Goal: Transaction & Acquisition: Purchase product/service

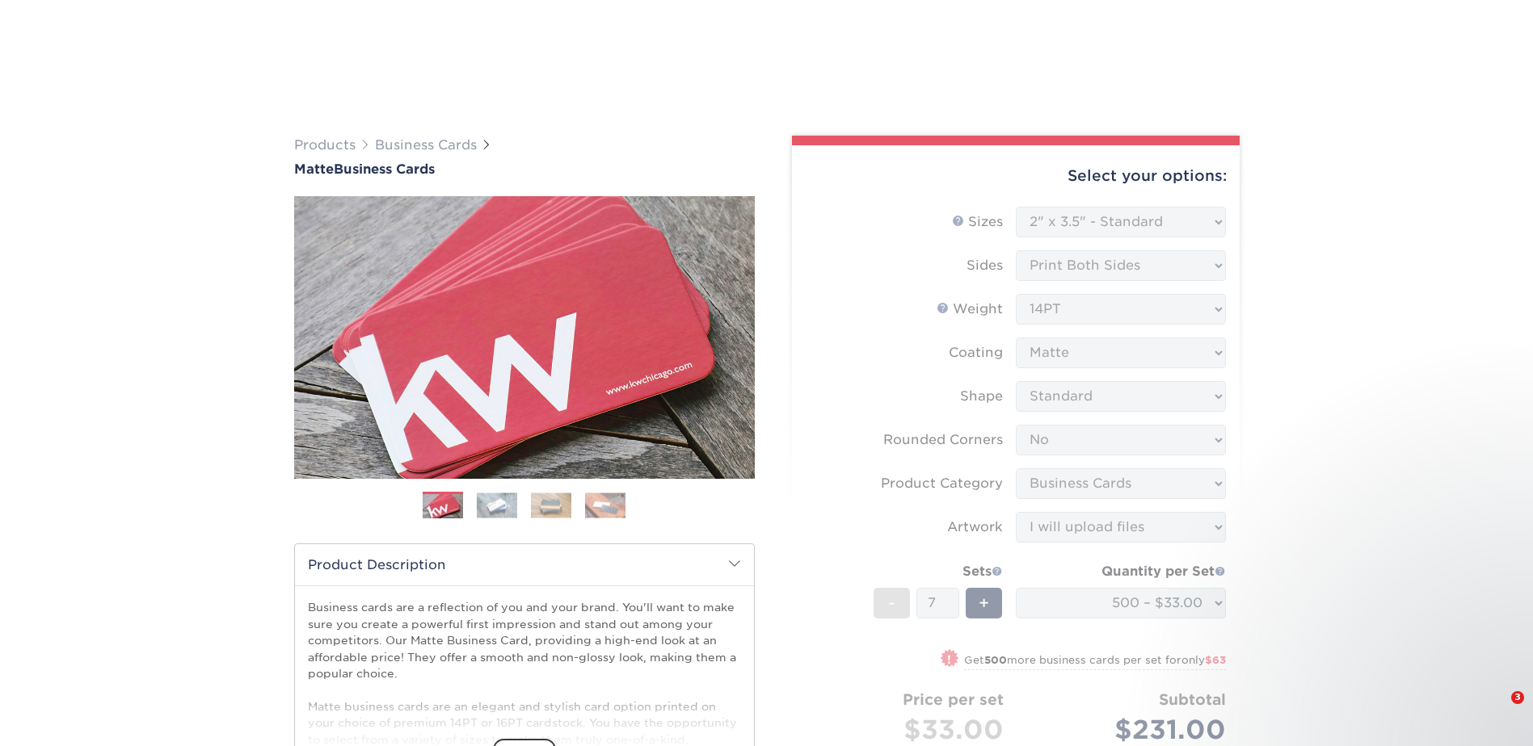
select select "2.00x3.50"
select select "0"
select select "3b5148f1-0588-4f88-a218-97bcfdce65c1"
select select "upload"
select select "500 – $33.00"
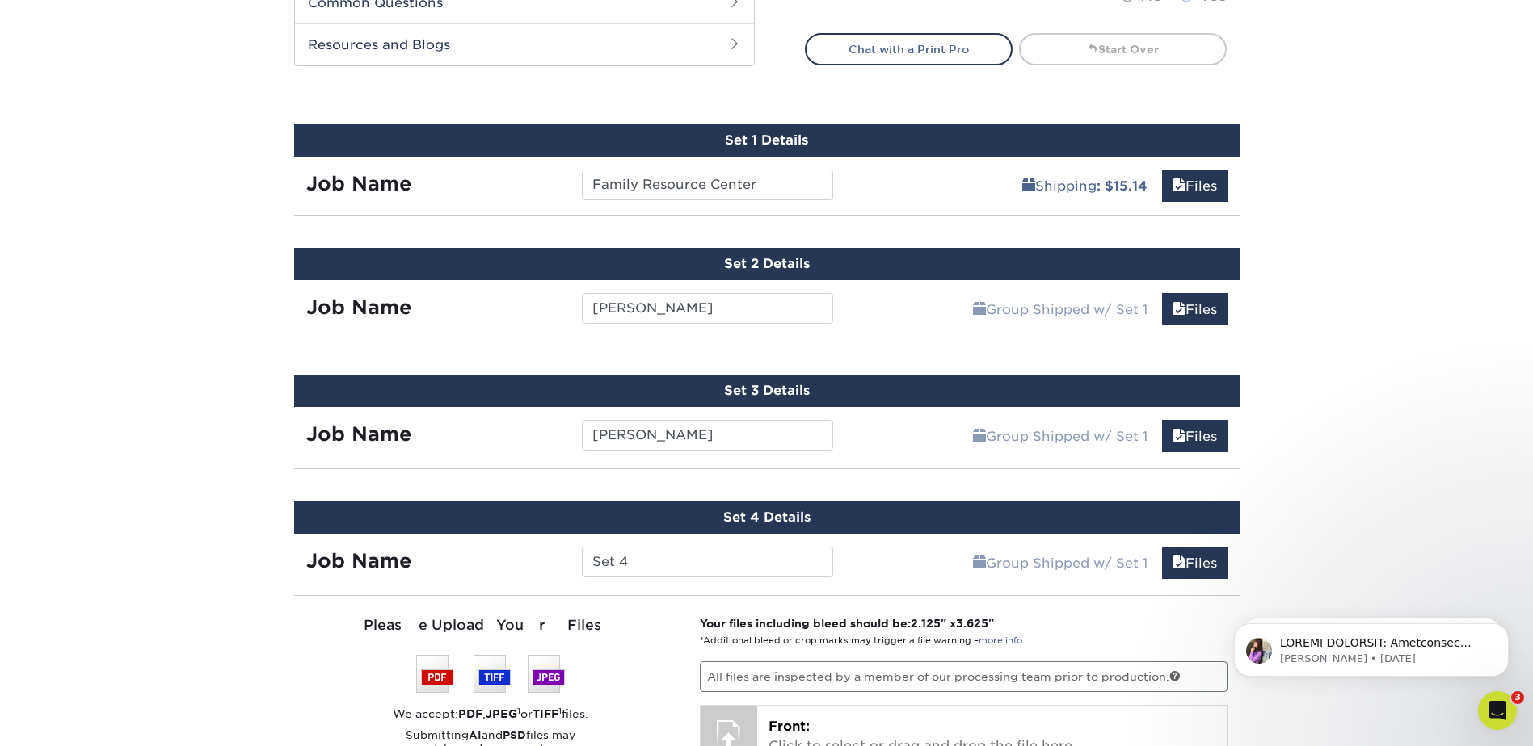
scroll to position [889, 0]
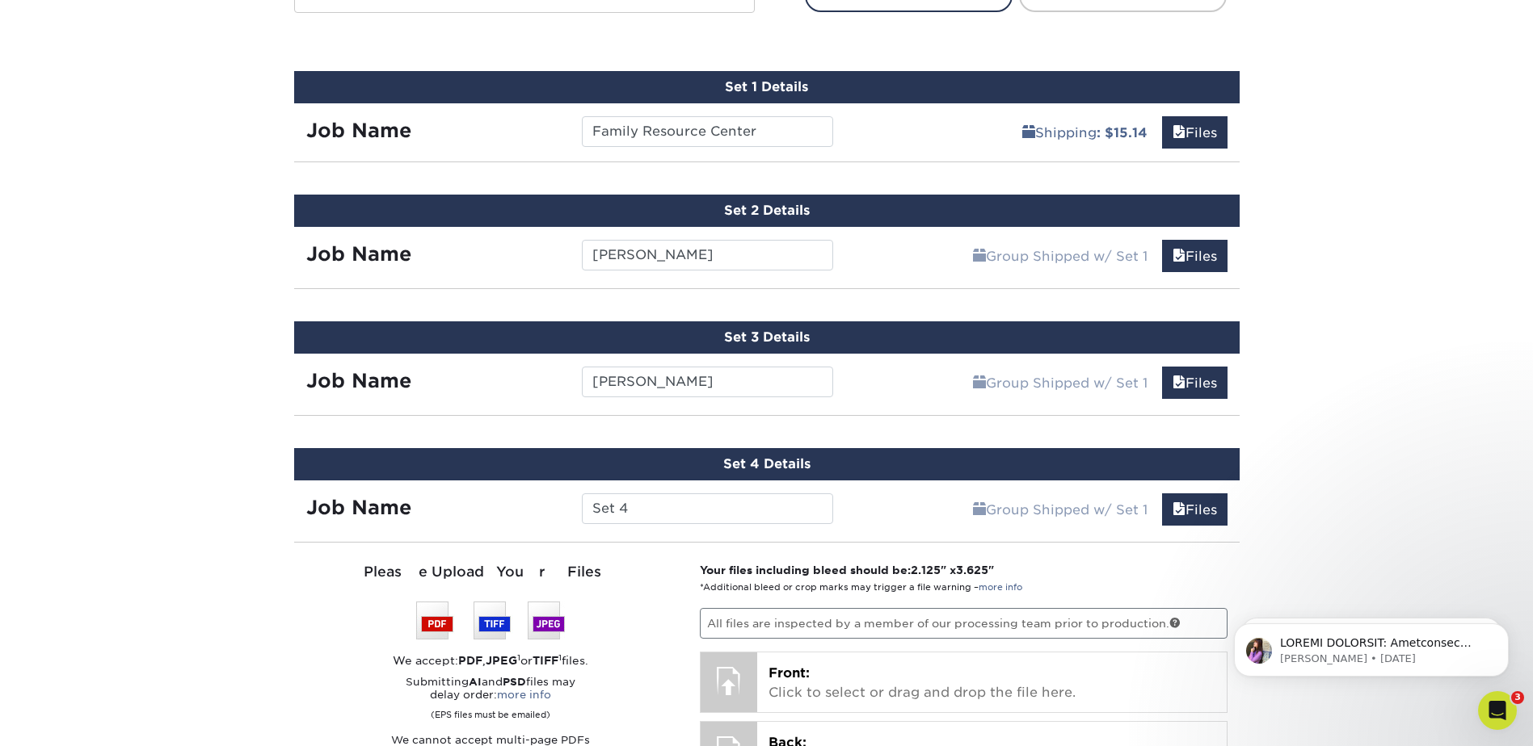
click at [645, 507] on input "Set 4" at bounding box center [707, 509] width 251 height 31
drag, startPoint x: 640, startPoint y: 511, endPoint x: 562, endPoint y: 515, distance: 77.7
click at [562, 515] on div "Job Name Set 4" at bounding box center [570, 509] width 552 height 31
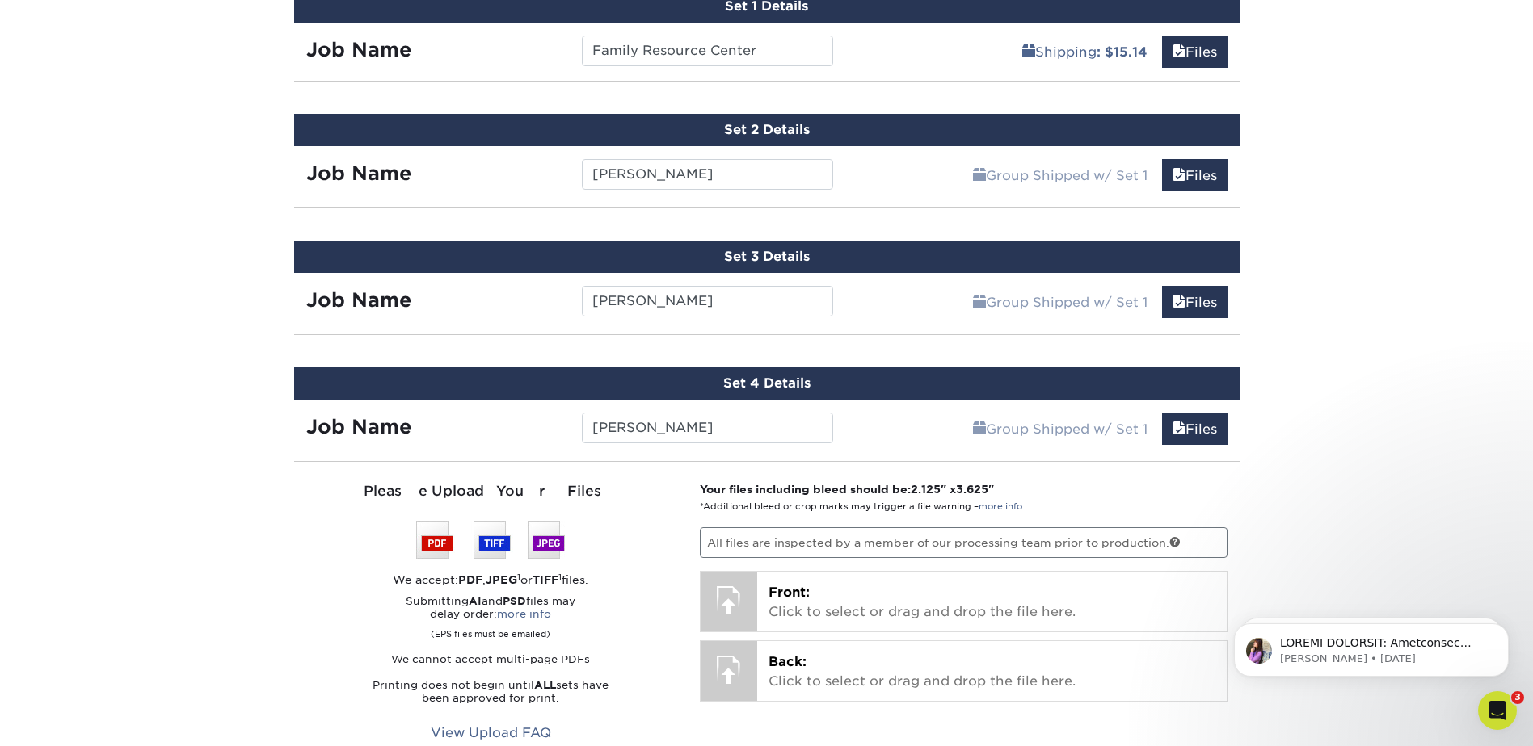
type input "[PERSON_NAME]"
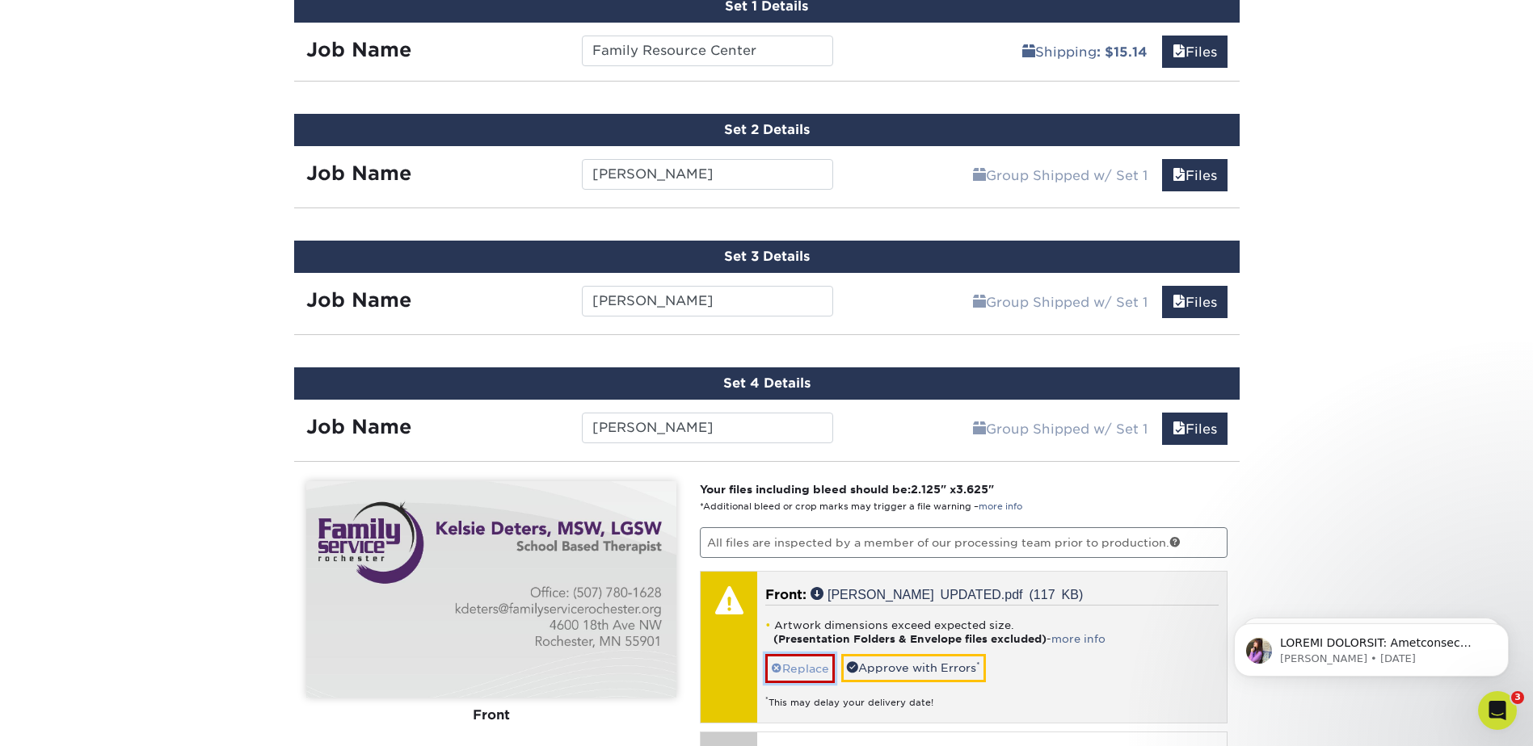
click at [812, 670] on link "Replace" at bounding box center [799, 668] width 69 height 28
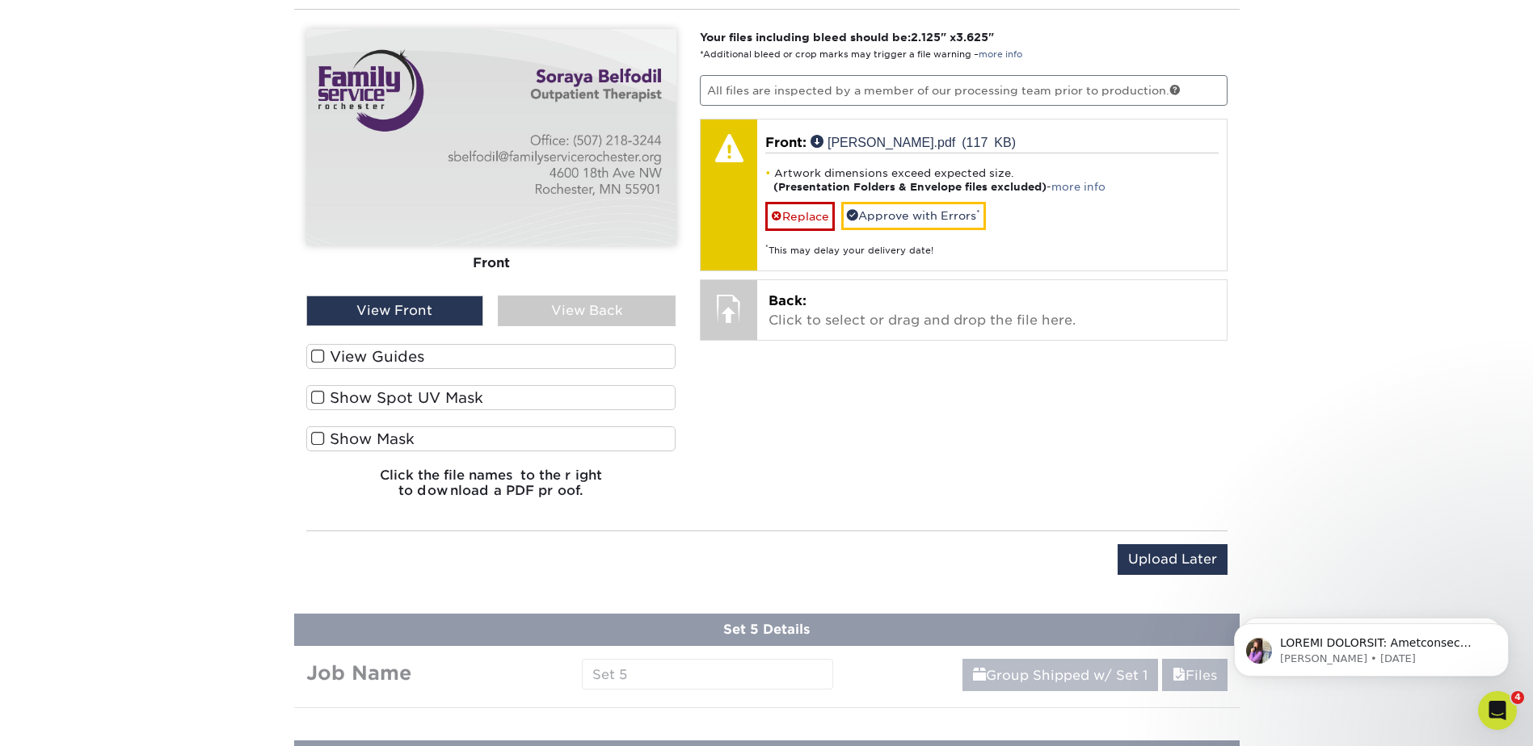
scroll to position [1430, 0]
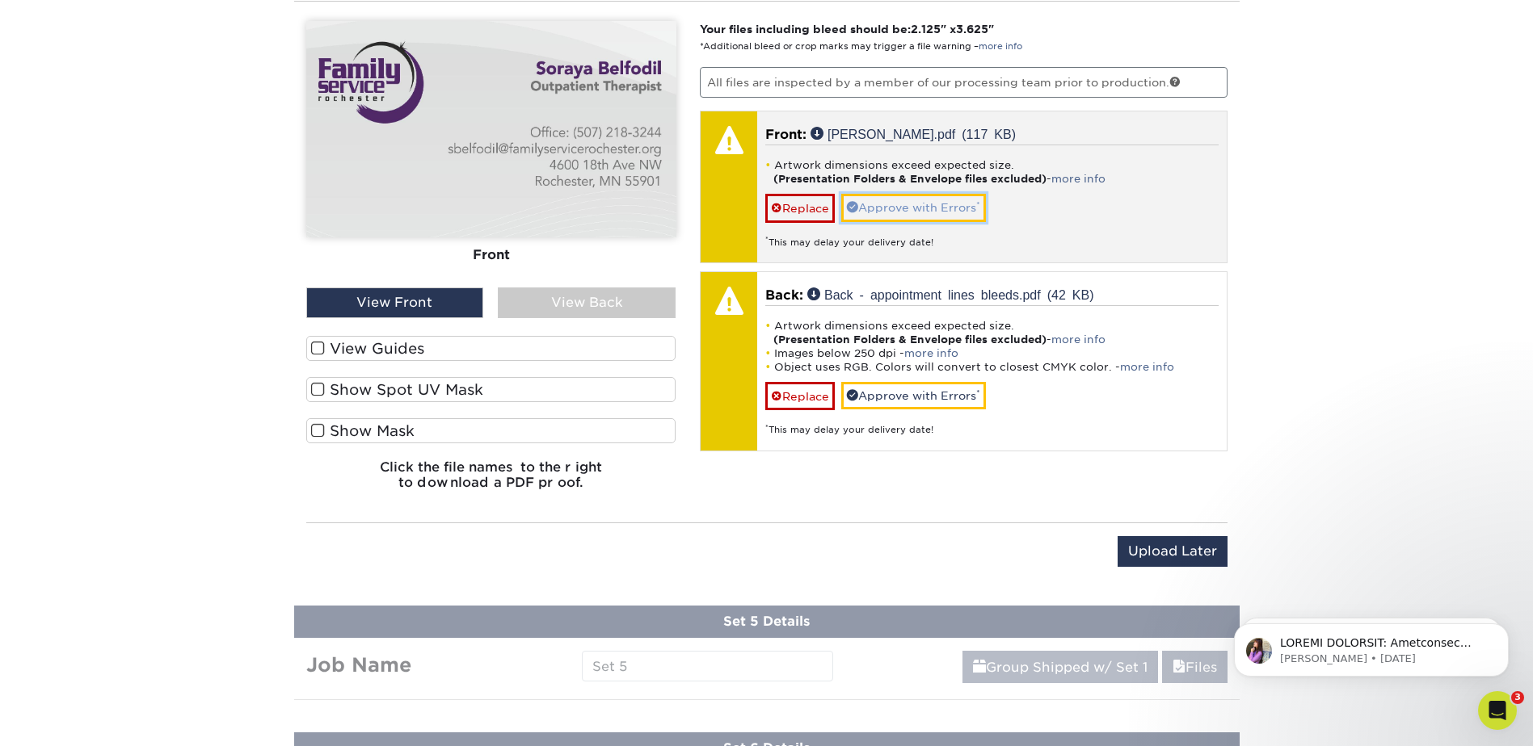
click at [932, 210] on link "Approve with Errors *" at bounding box center [913, 207] width 145 height 27
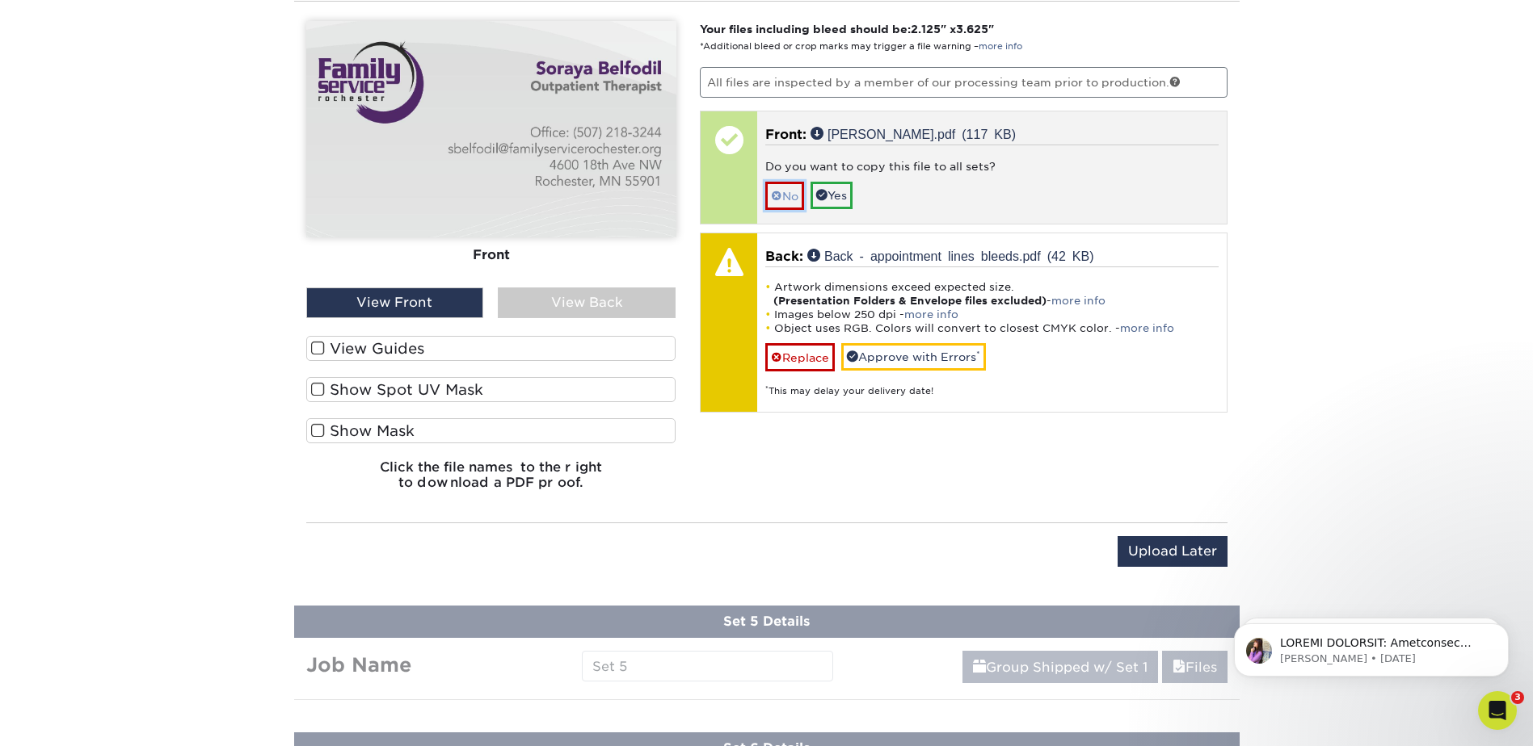
click at [788, 196] on link "No" at bounding box center [784, 196] width 39 height 28
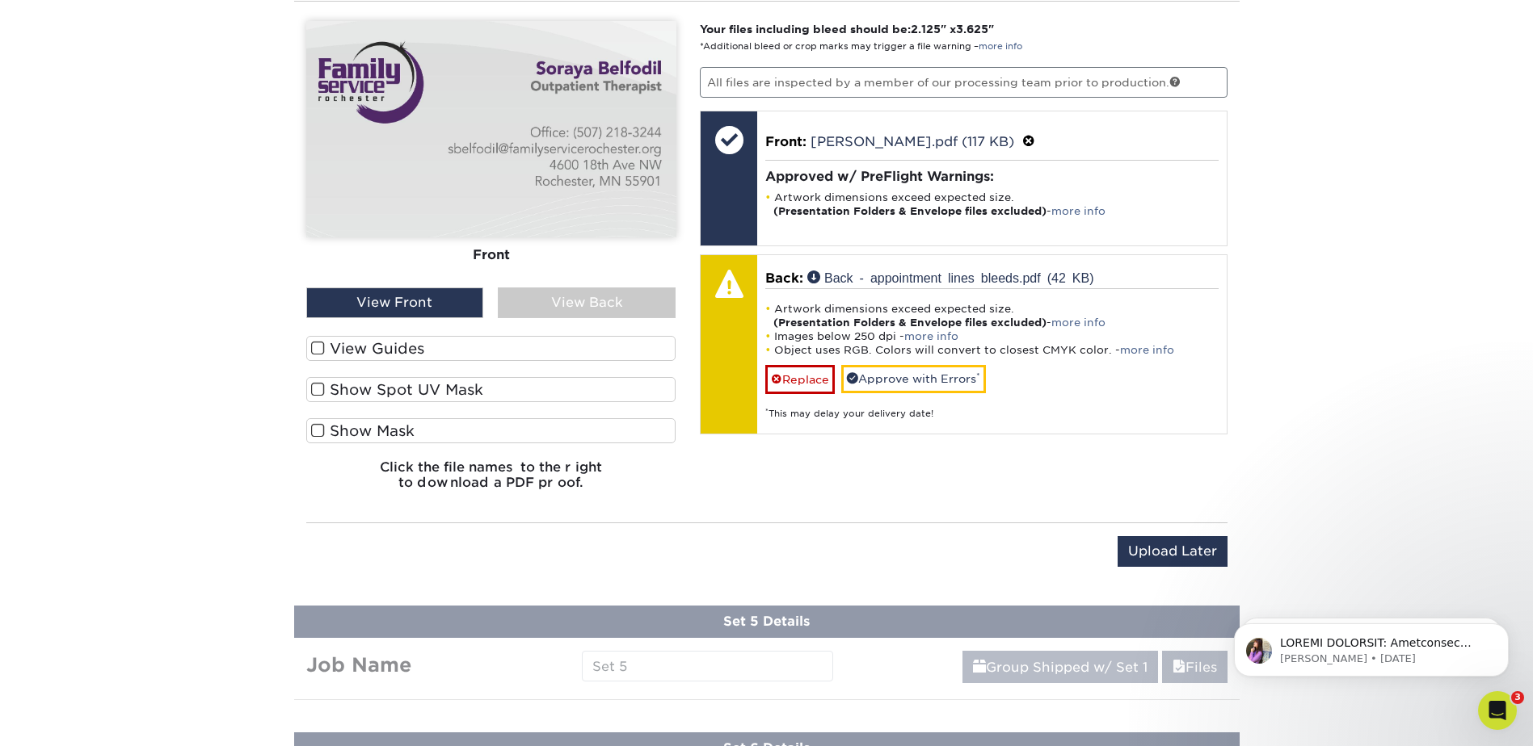
click at [598, 311] on div "View Back" at bounding box center [587, 303] width 178 height 31
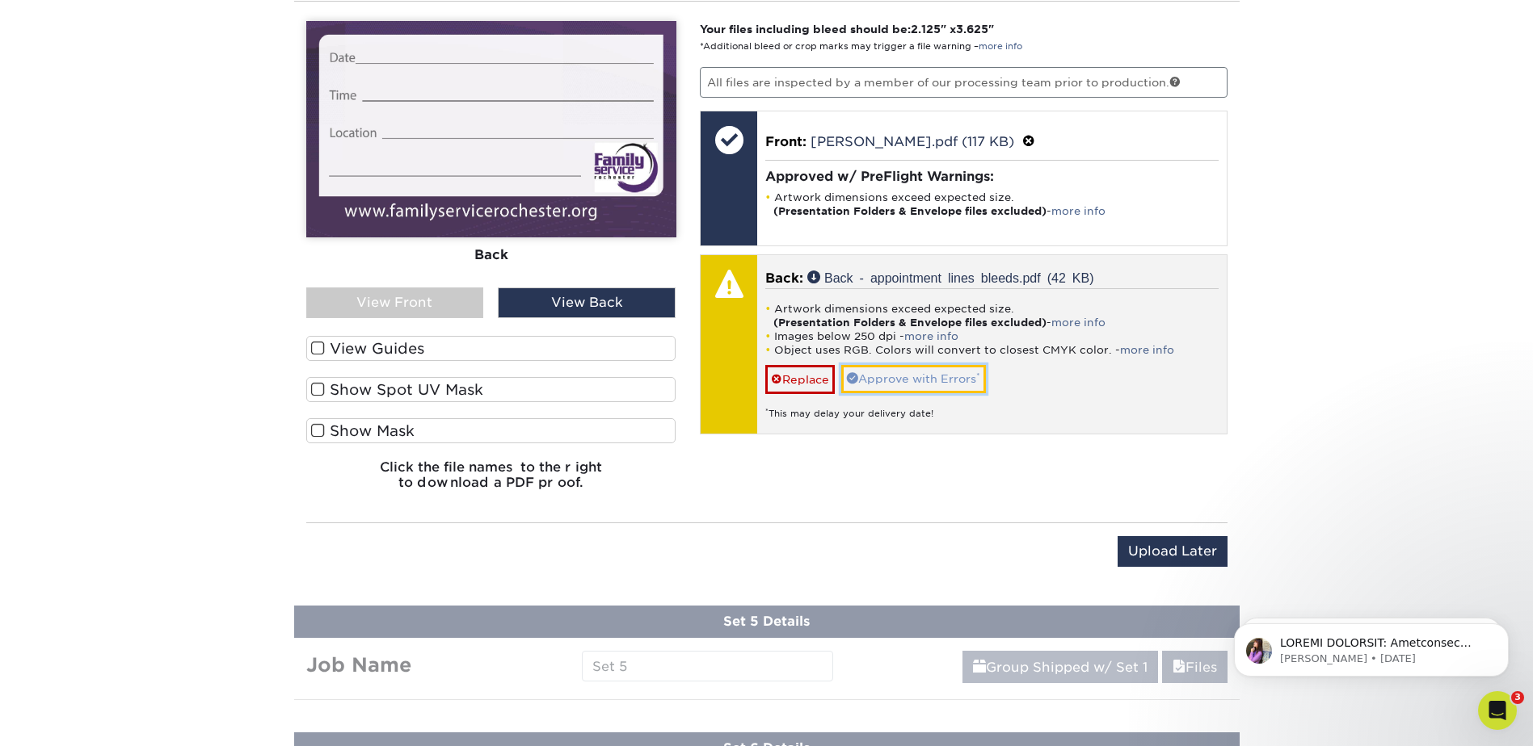
click at [955, 382] on link "Approve with Errors *" at bounding box center [913, 378] width 145 height 27
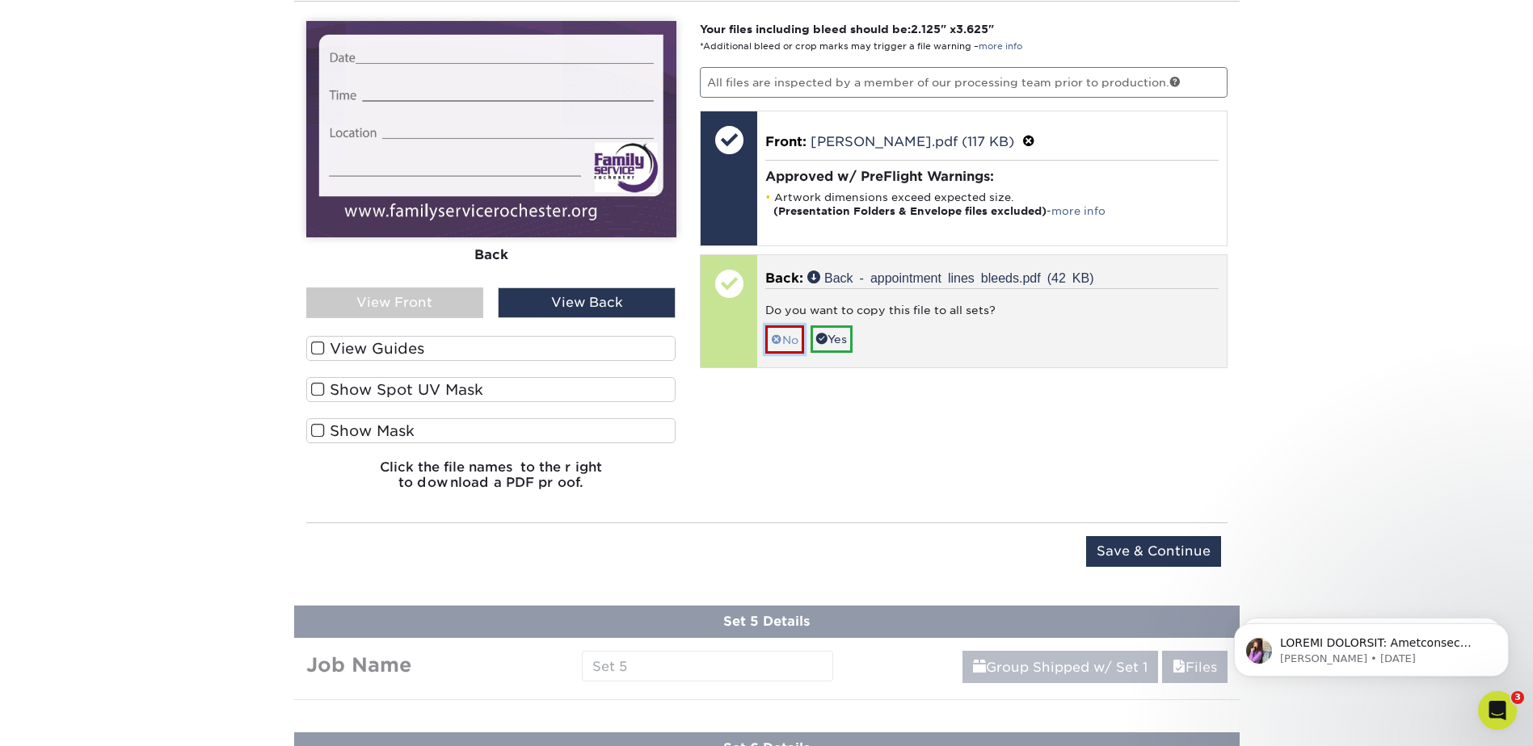
click at [788, 342] on link "No" at bounding box center [784, 340] width 39 height 28
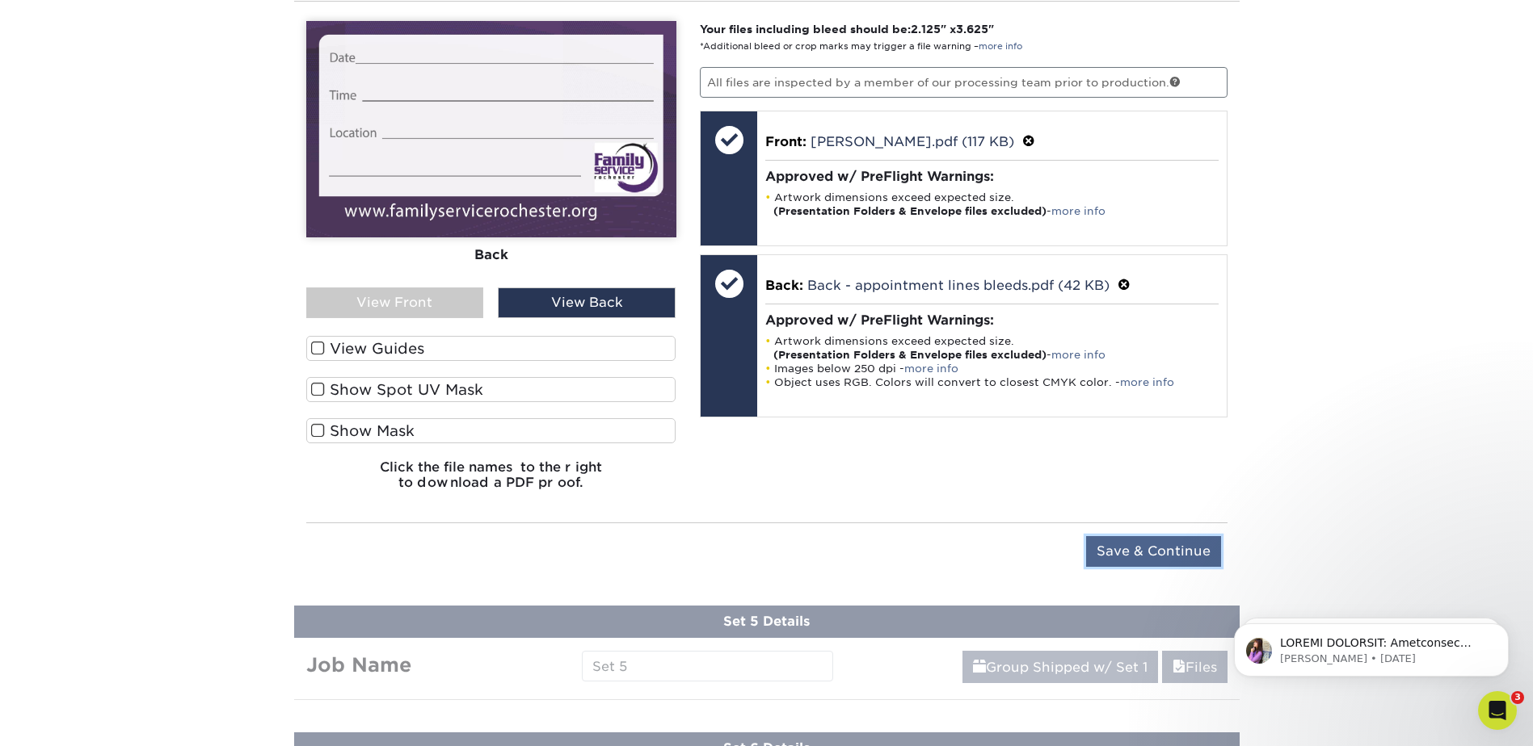
click at [1122, 547] on input "Save & Continue" at bounding box center [1153, 551] width 135 height 31
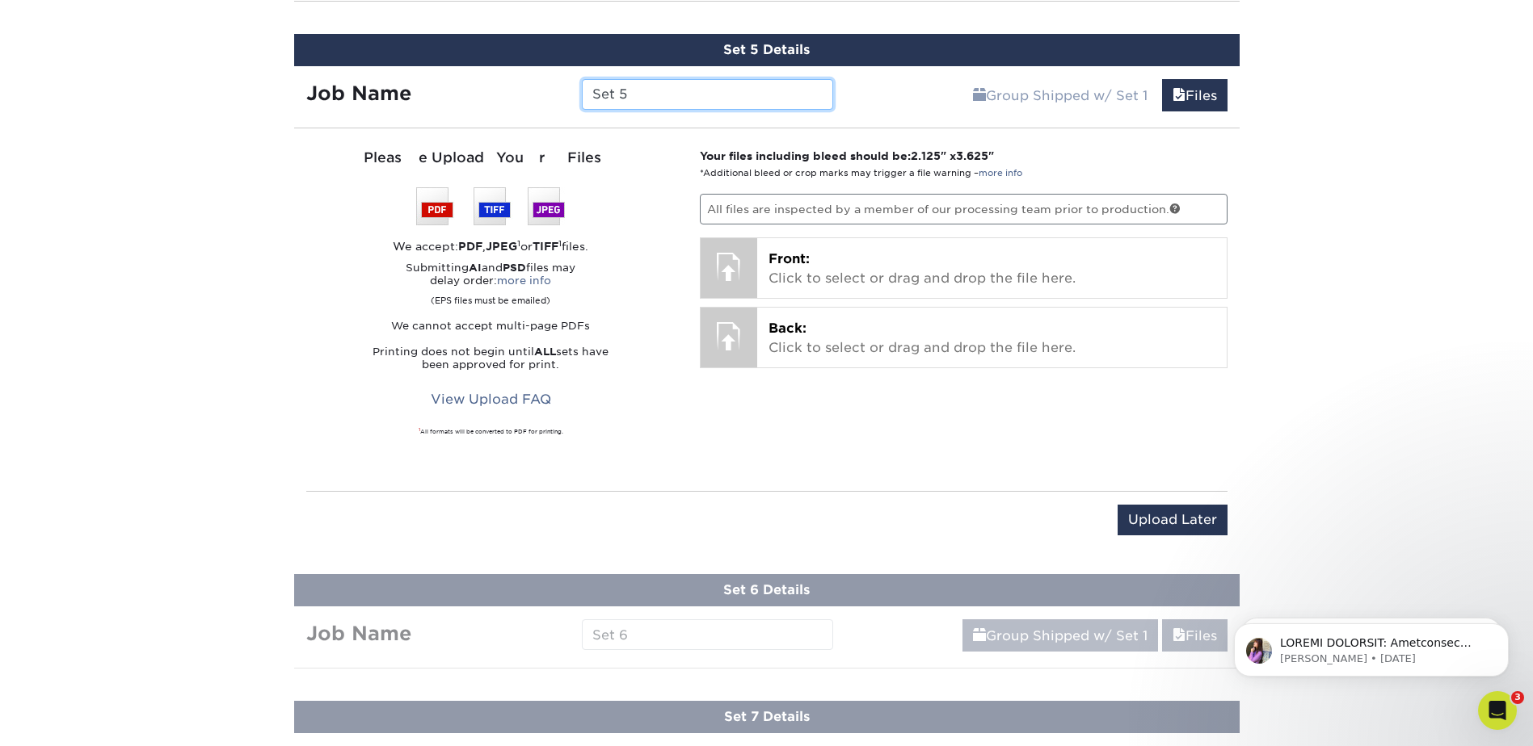
drag, startPoint x: 639, startPoint y: 95, endPoint x: 574, endPoint y: 94, distance: 65.4
click at [574, 94] on div "Set 5" at bounding box center [707, 94] width 275 height 31
type input "[PERSON_NAME]"
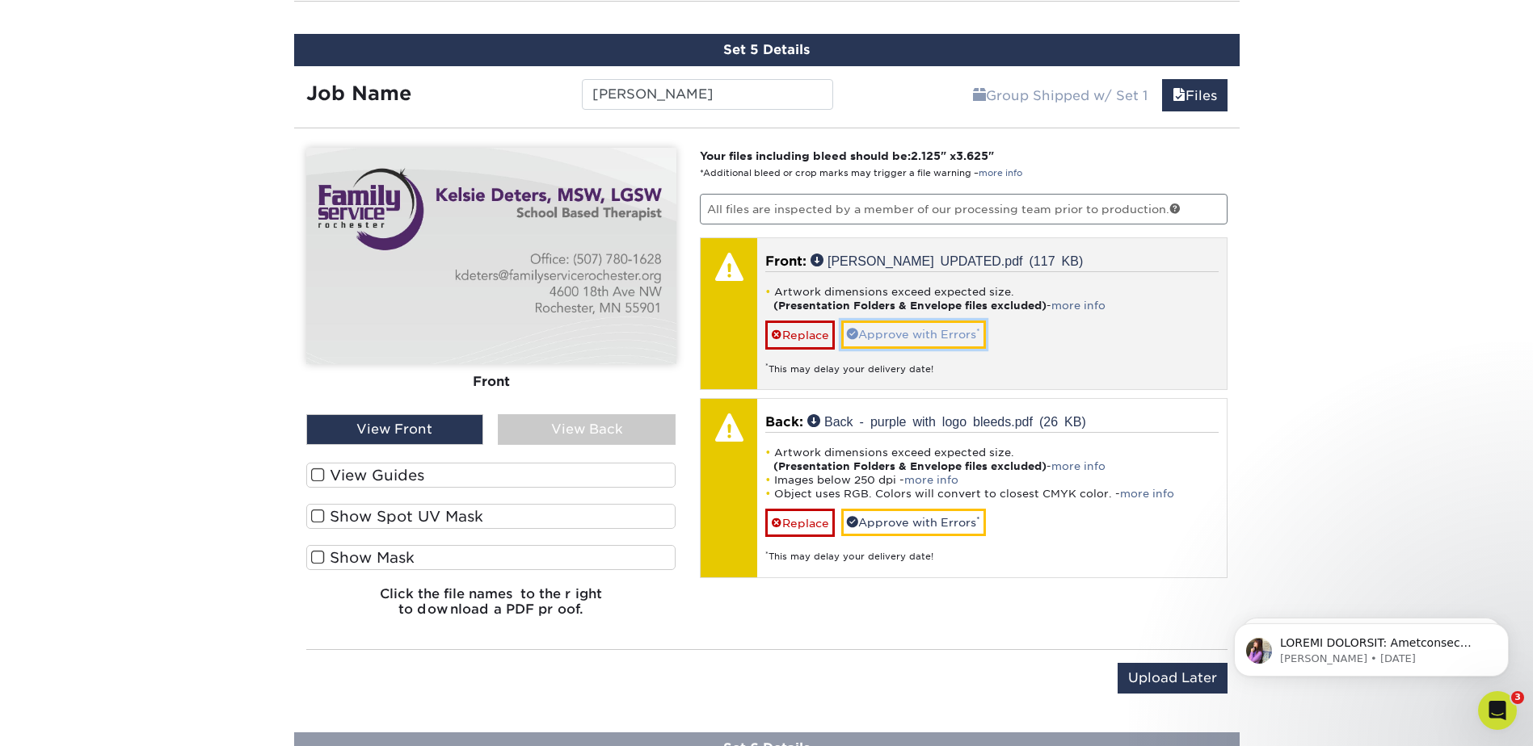
click at [891, 337] on link "Approve with Errors *" at bounding box center [913, 334] width 145 height 27
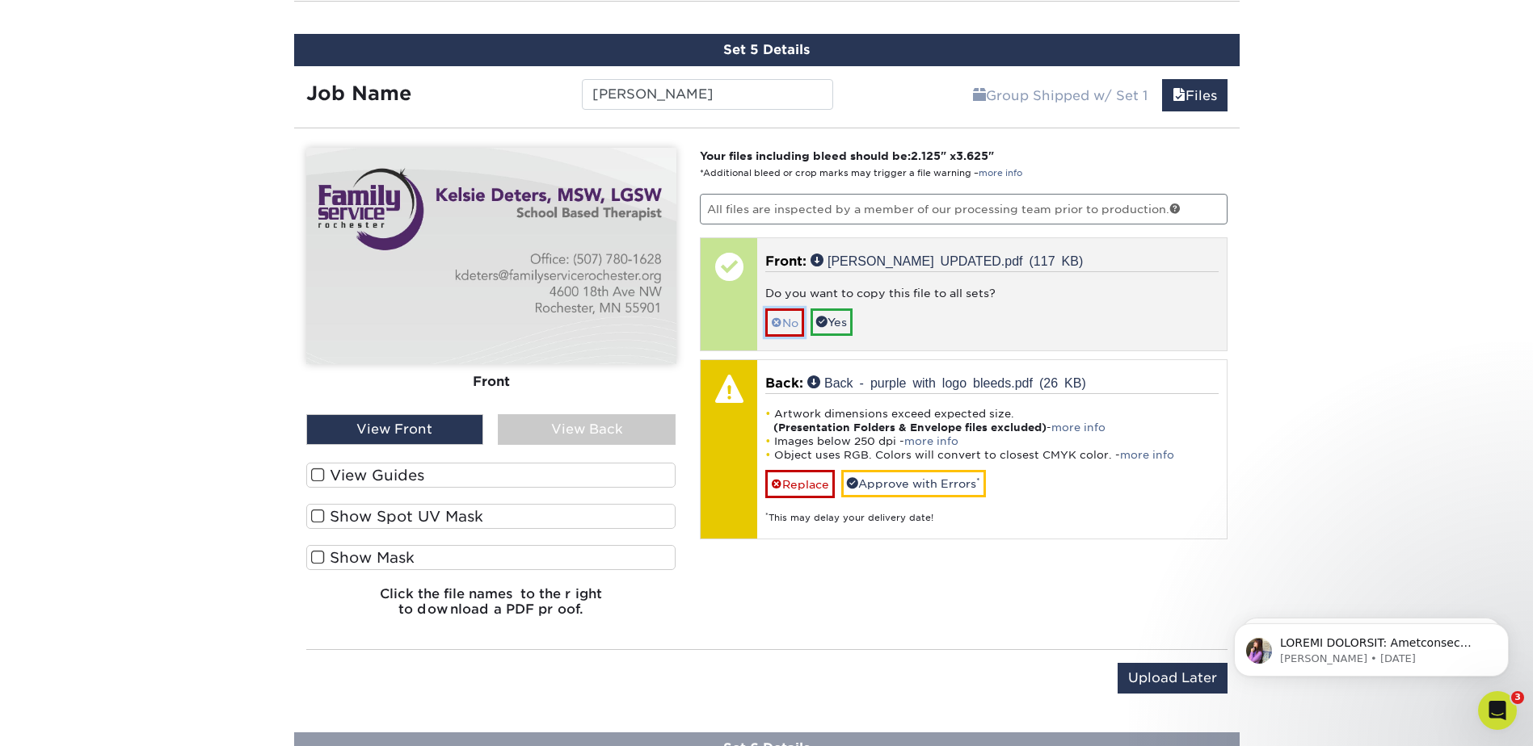
click at [790, 324] on link "No" at bounding box center [784, 323] width 39 height 28
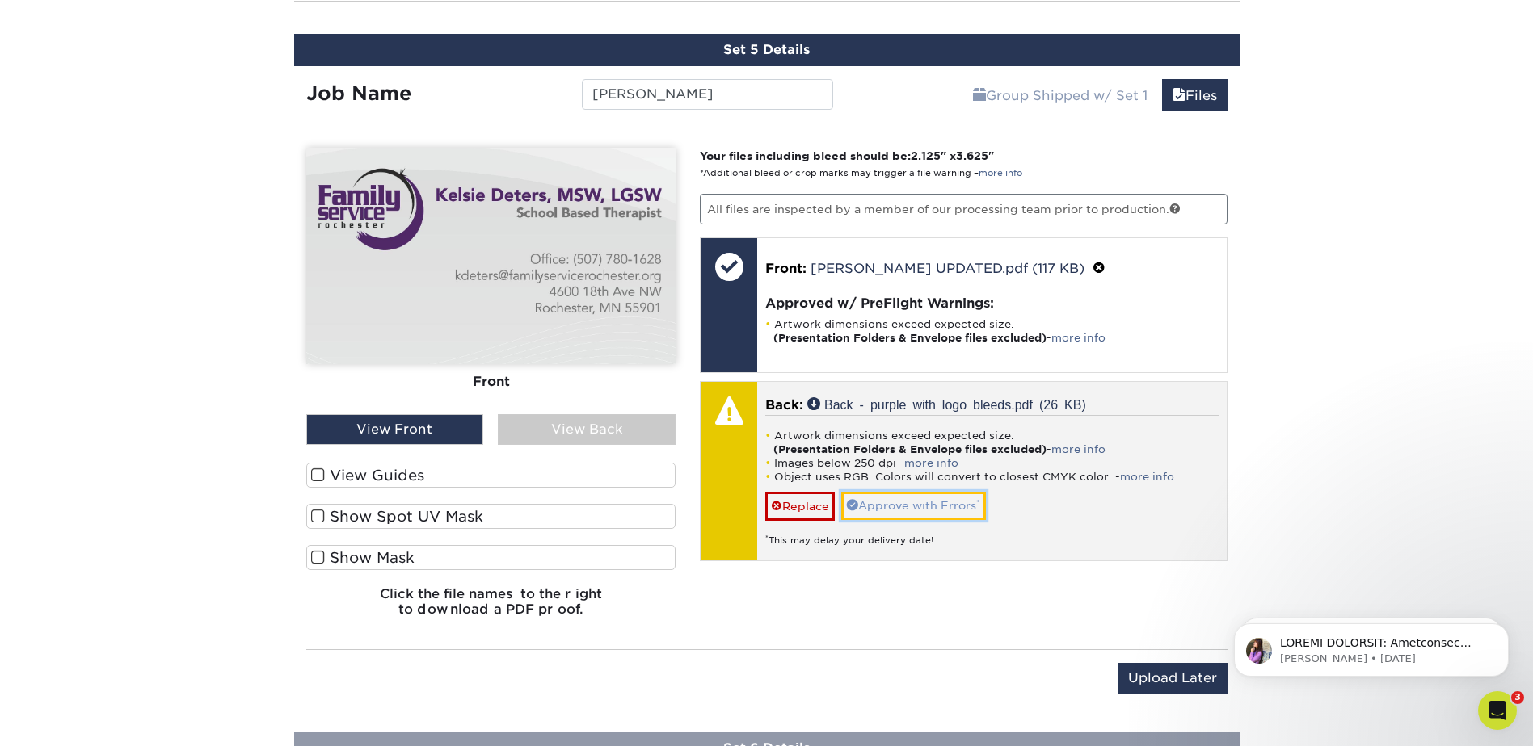
click at [910, 506] on link "Approve with Errors *" at bounding box center [913, 505] width 145 height 27
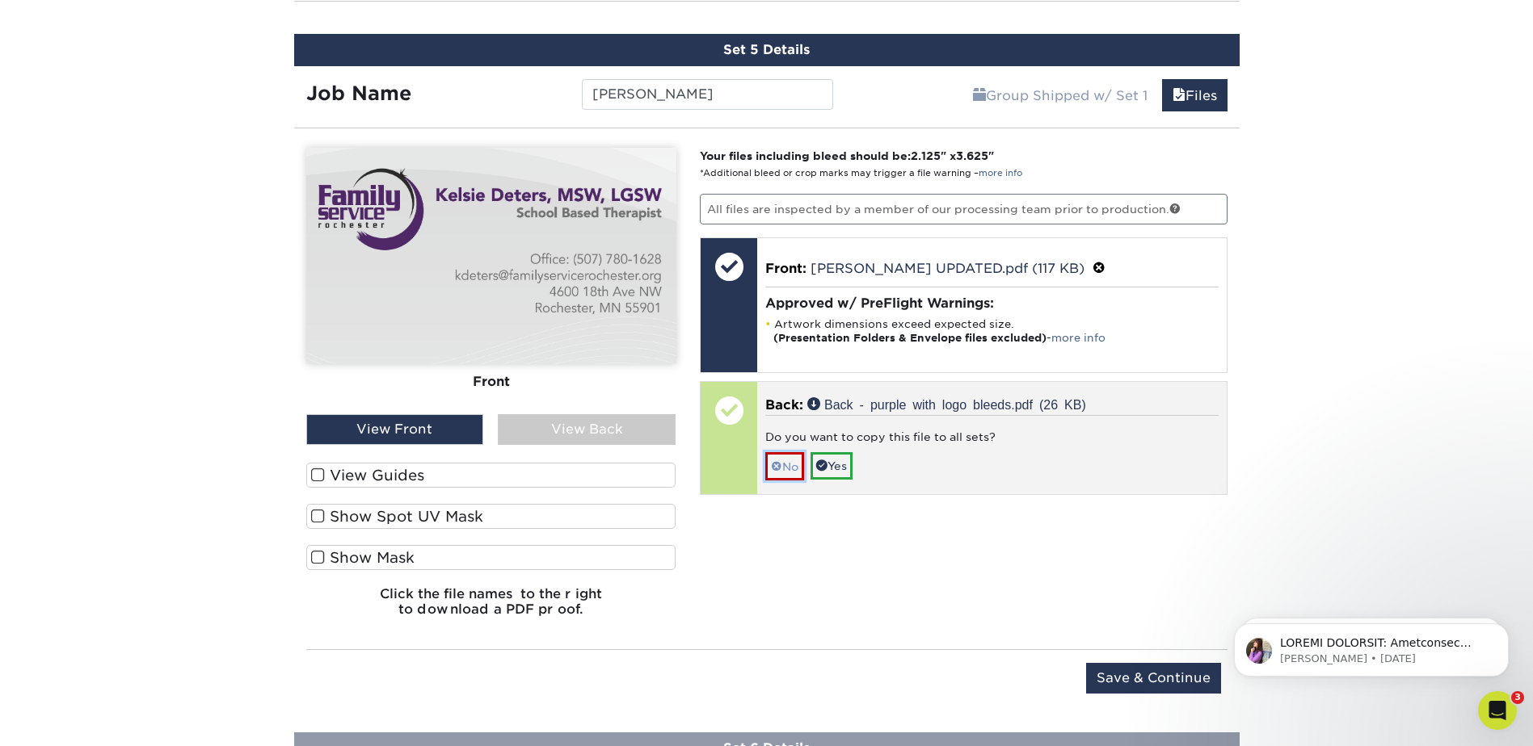
click at [780, 464] on span at bounding box center [776, 466] width 11 height 13
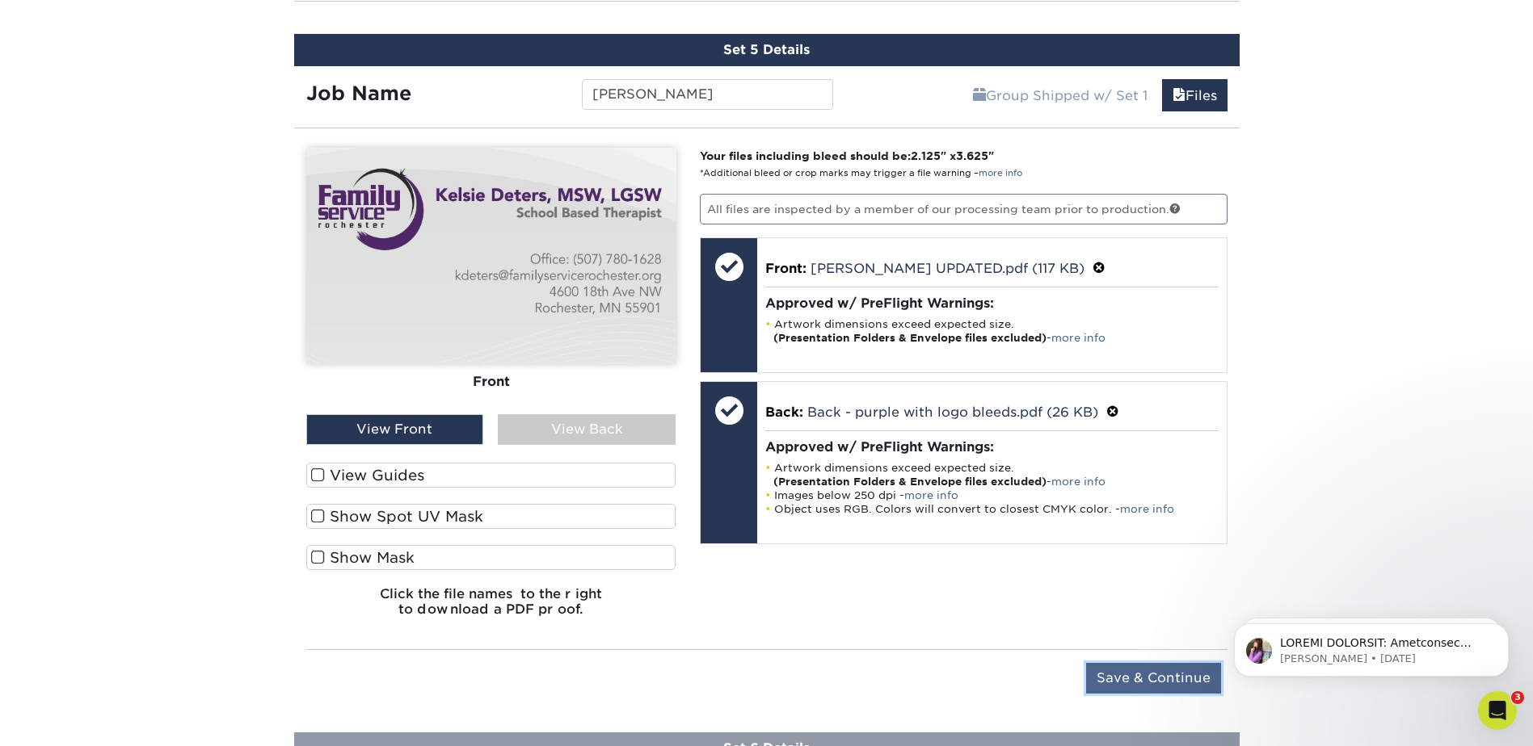
click at [1114, 679] on input "Save & Continue" at bounding box center [1153, 678] width 135 height 31
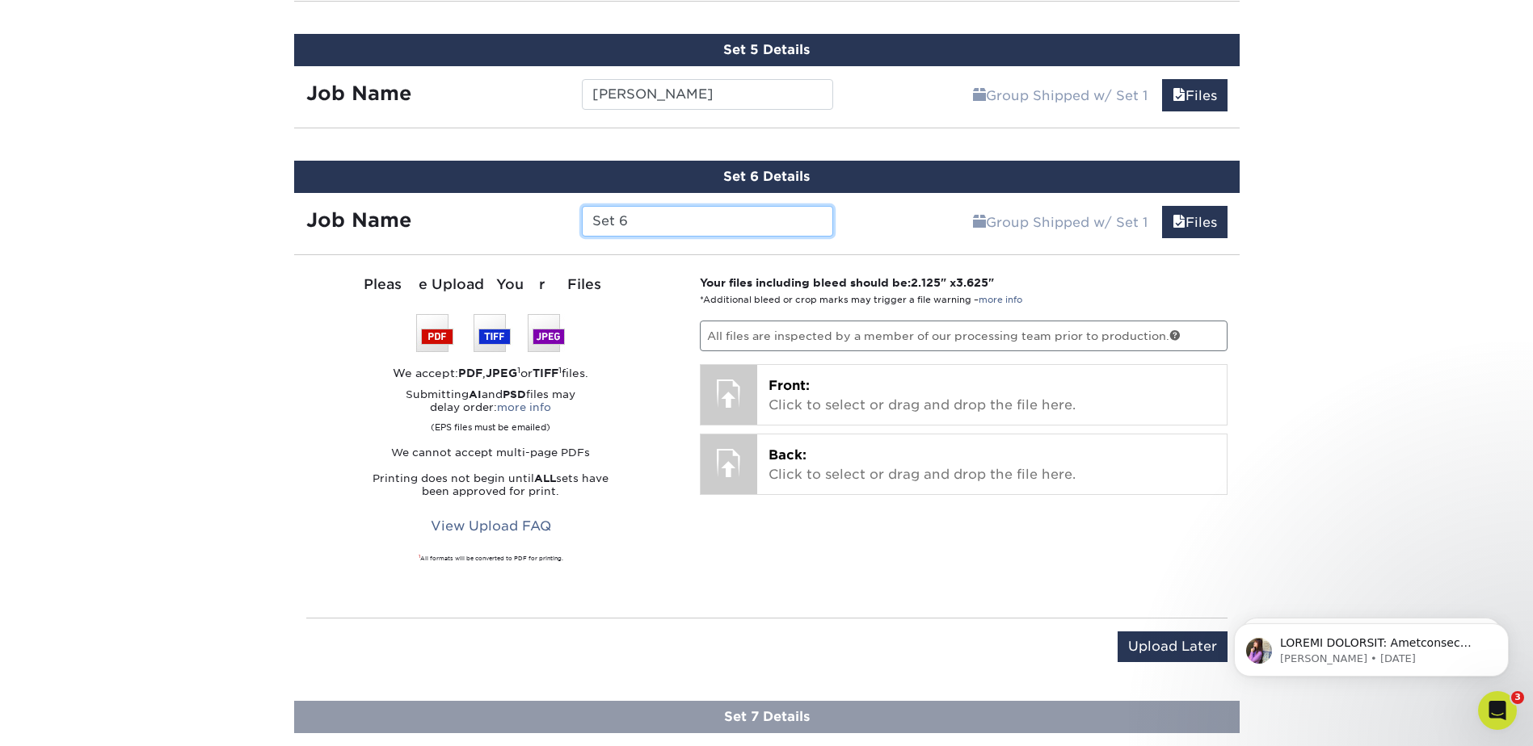
drag, startPoint x: 655, startPoint y: 222, endPoint x: 578, endPoint y: 245, distance: 80.8
click at [578, 245] on div "Set 6 Details Job Name Set 6 Group Shipped w/ Set 1 Files Continue You've choos…" at bounding box center [766, 421] width 945 height 521
type input "[PERSON_NAME]"
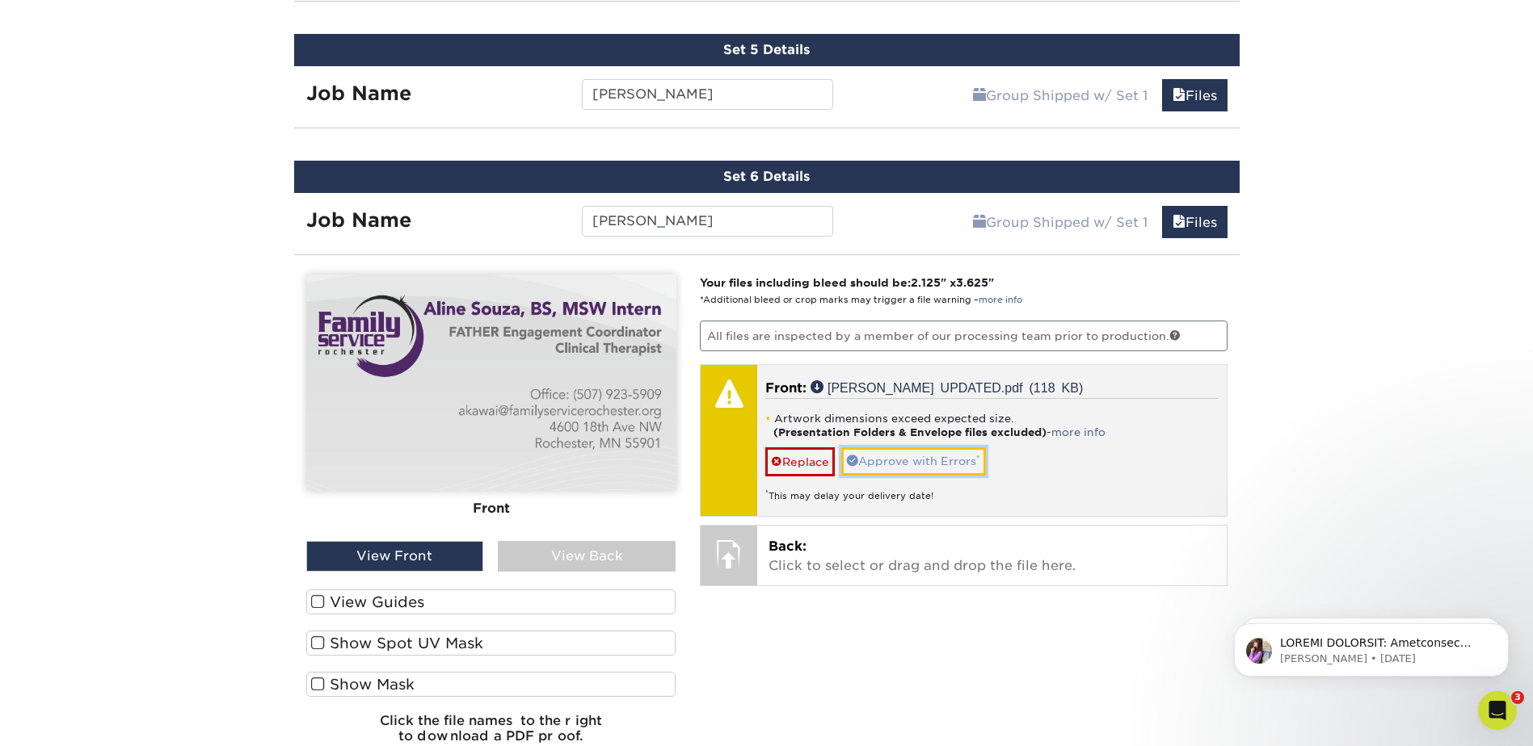
click at [889, 465] on link "Approve with Errors *" at bounding box center [913, 461] width 145 height 27
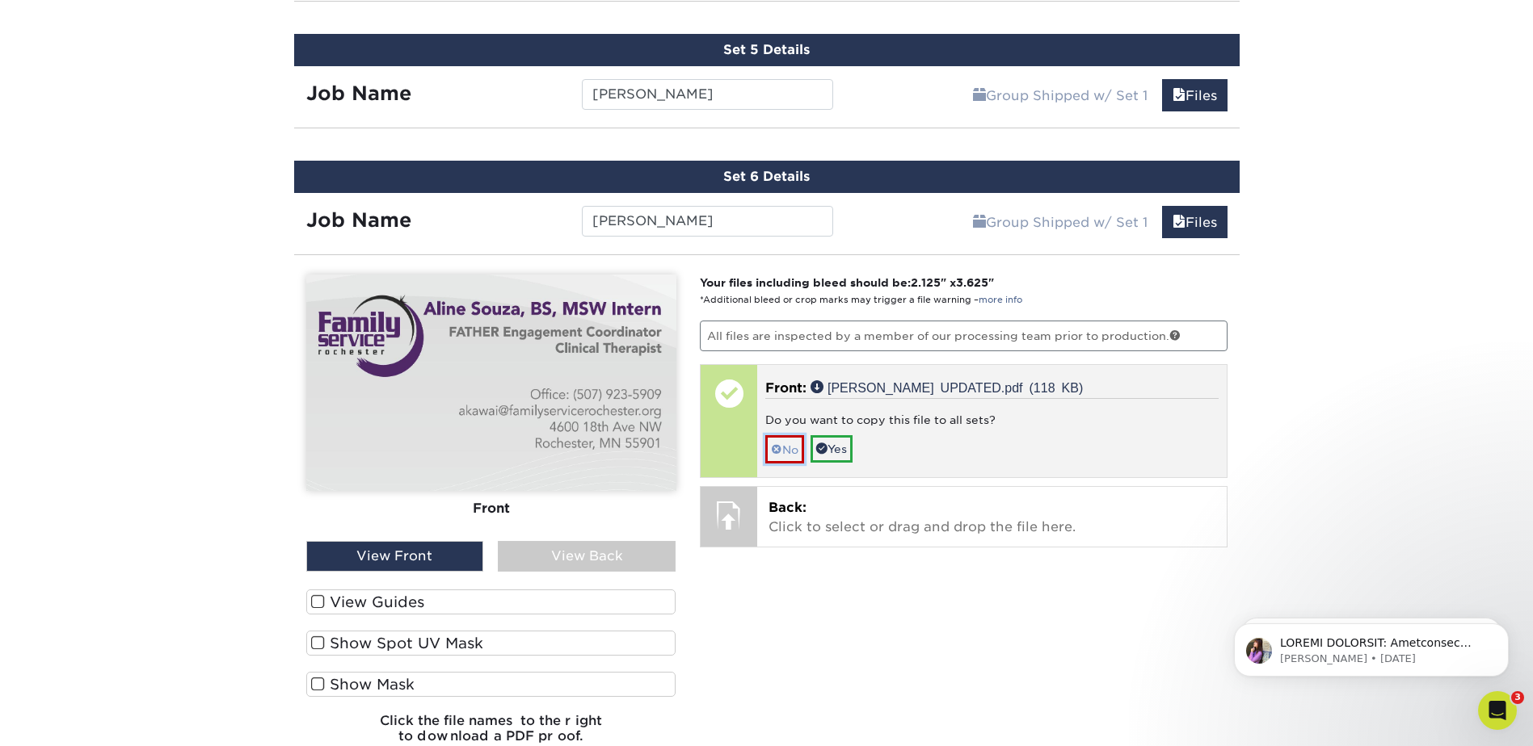
click at [785, 448] on link "No" at bounding box center [784, 449] width 39 height 28
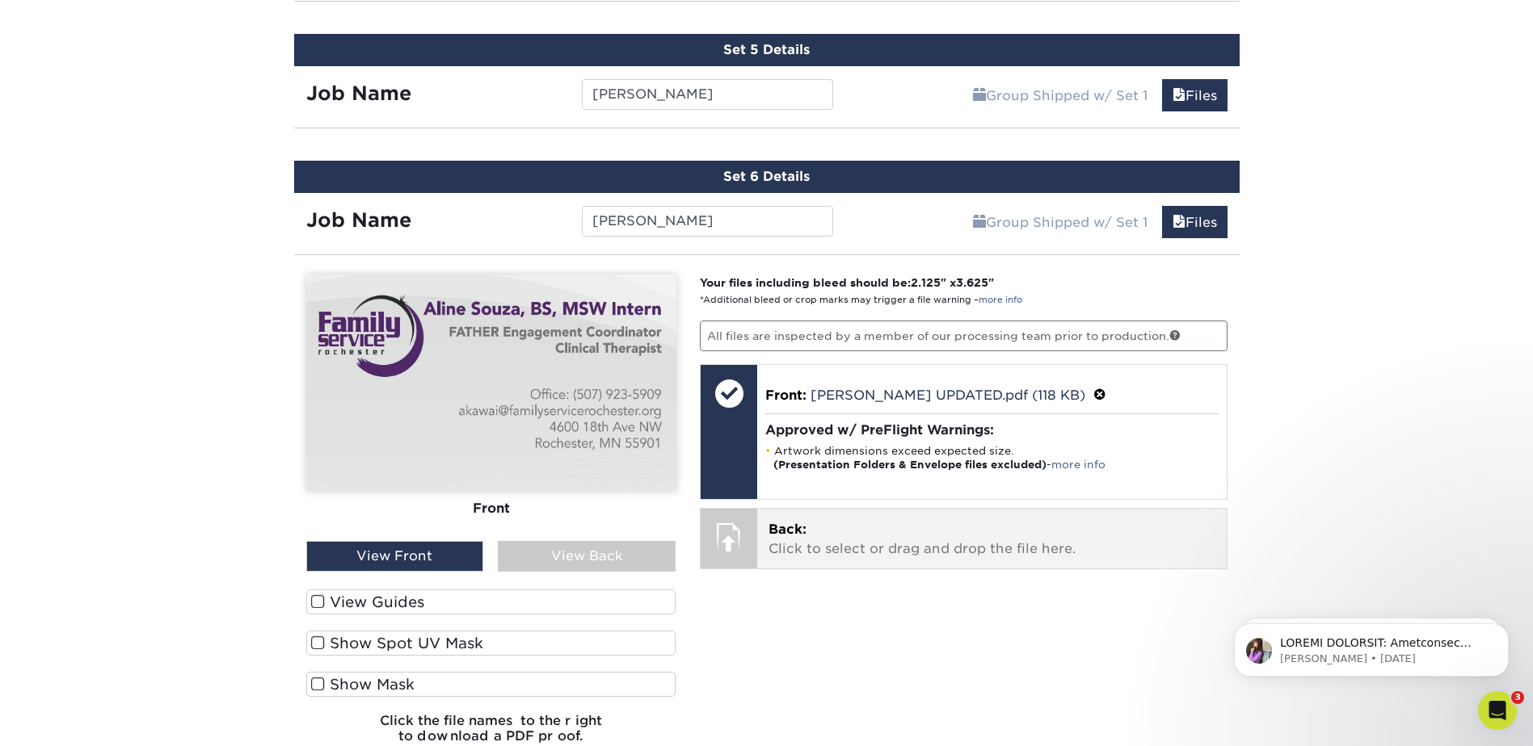
click at [800, 535] on span "Back:" at bounding box center [787, 529] width 38 height 15
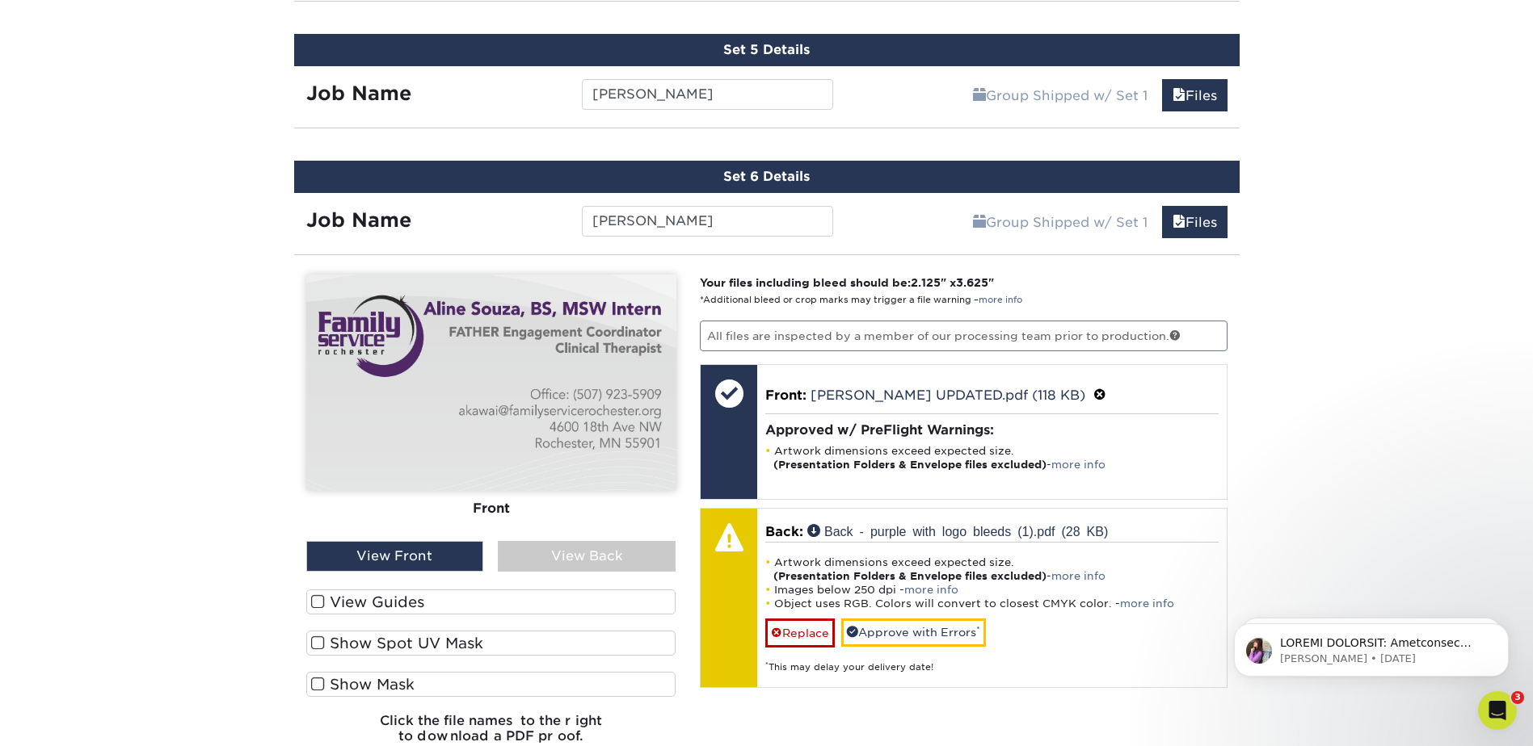
click at [582, 551] on div "View Back" at bounding box center [587, 556] width 178 height 31
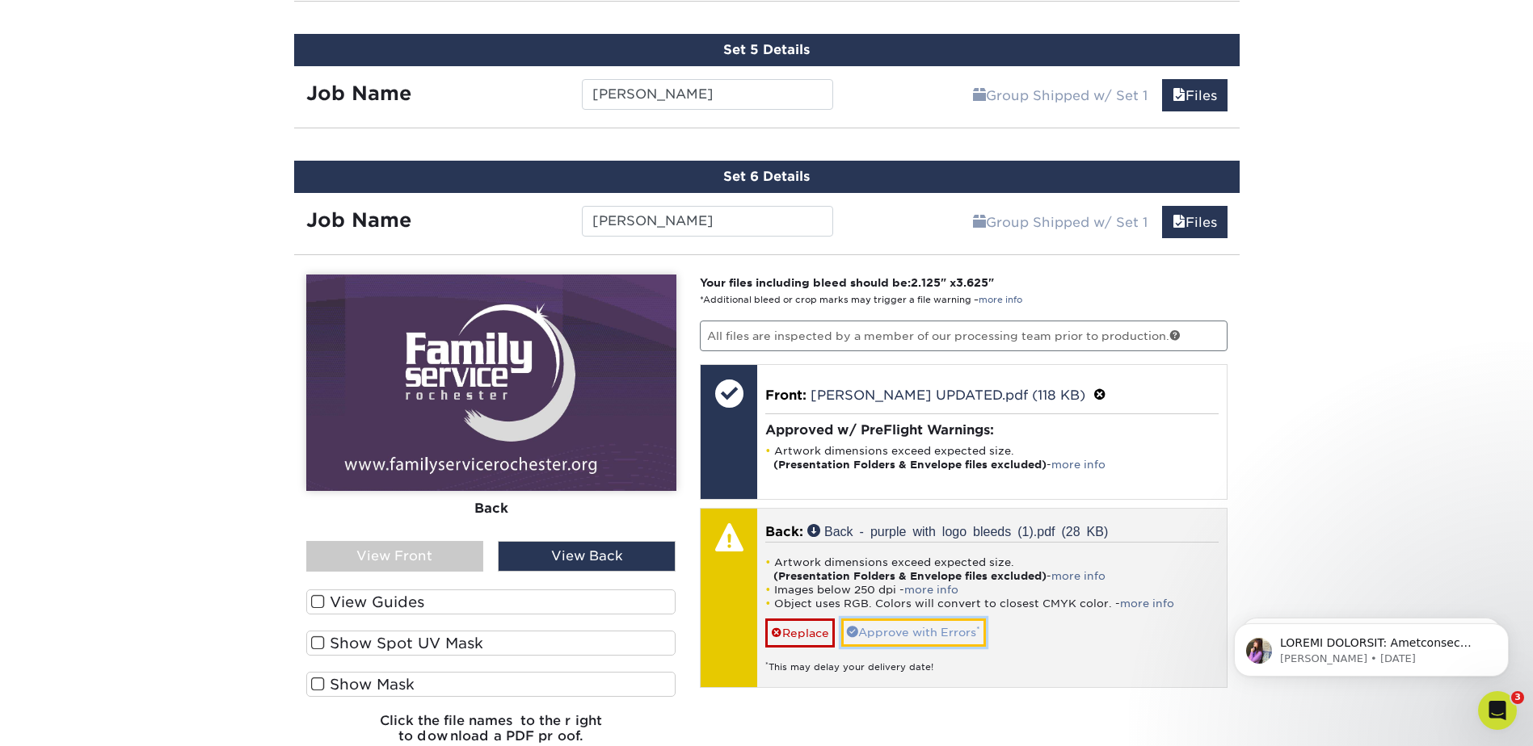
click at [924, 629] on link "Approve with Errors *" at bounding box center [913, 632] width 145 height 27
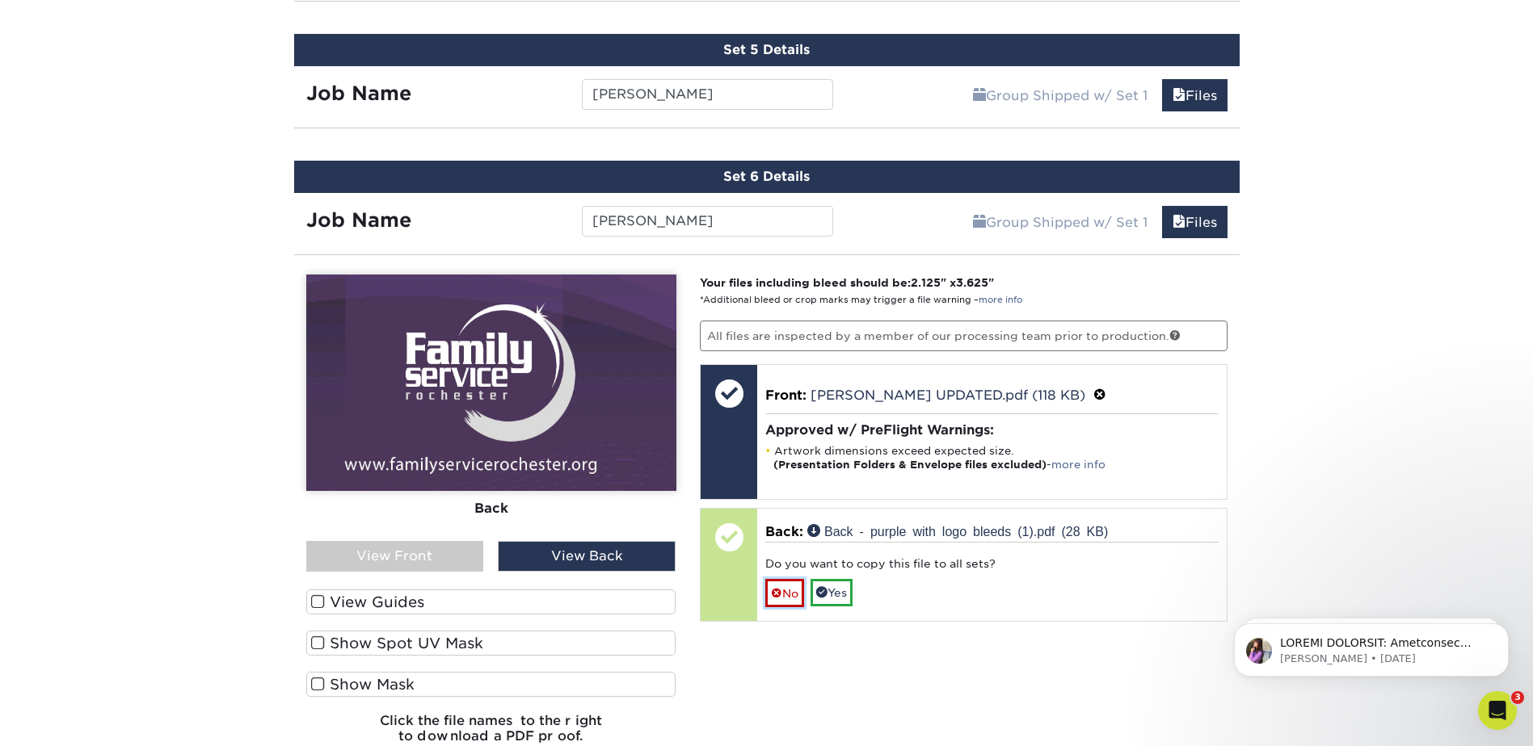
drag, startPoint x: 794, startPoint y: 596, endPoint x: 784, endPoint y: 502, distance: 95.0
click at [793, 596] on link "No" at bounding box center [784, 593] width 39 height 28
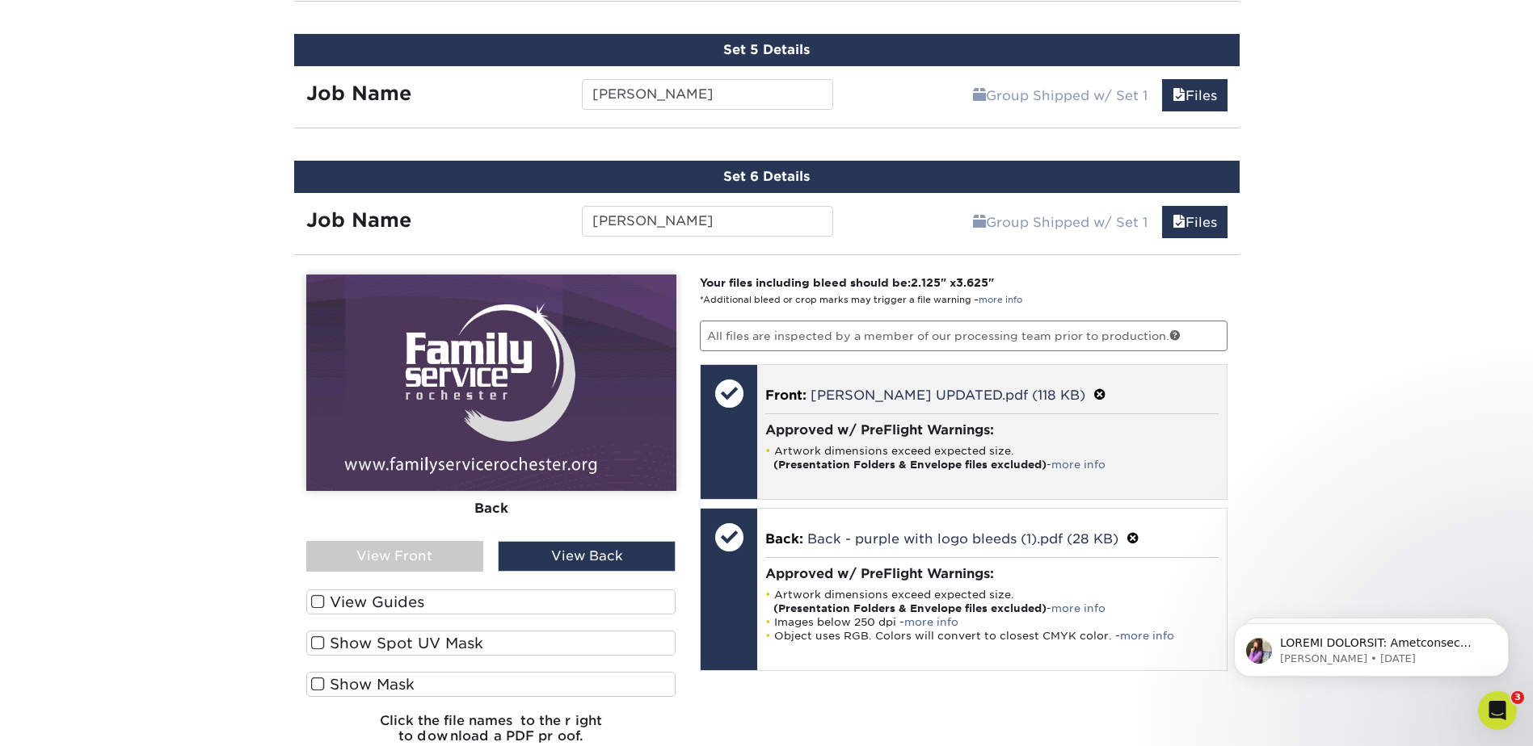
click at [809, 423] on h4 "Approved w/ PreFlight Warnings:" at bounding box center [991, 430] width 453 height 15
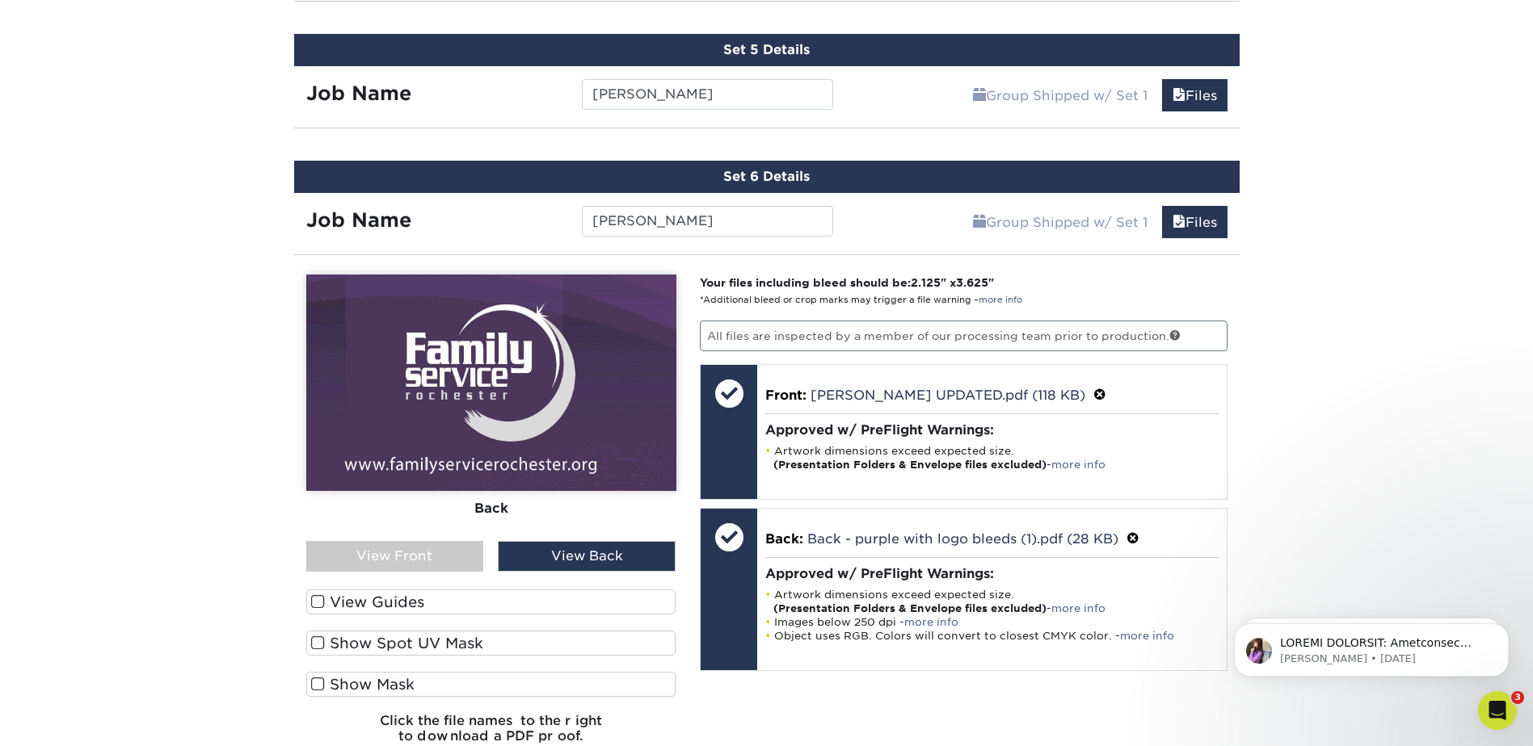
click at [539, 557] on div "View Back" at bounding box center [587, 556] width 178 height 31
click at [433, 560] on div "View Front" at bounding box center [395, 556] width 178 height 31
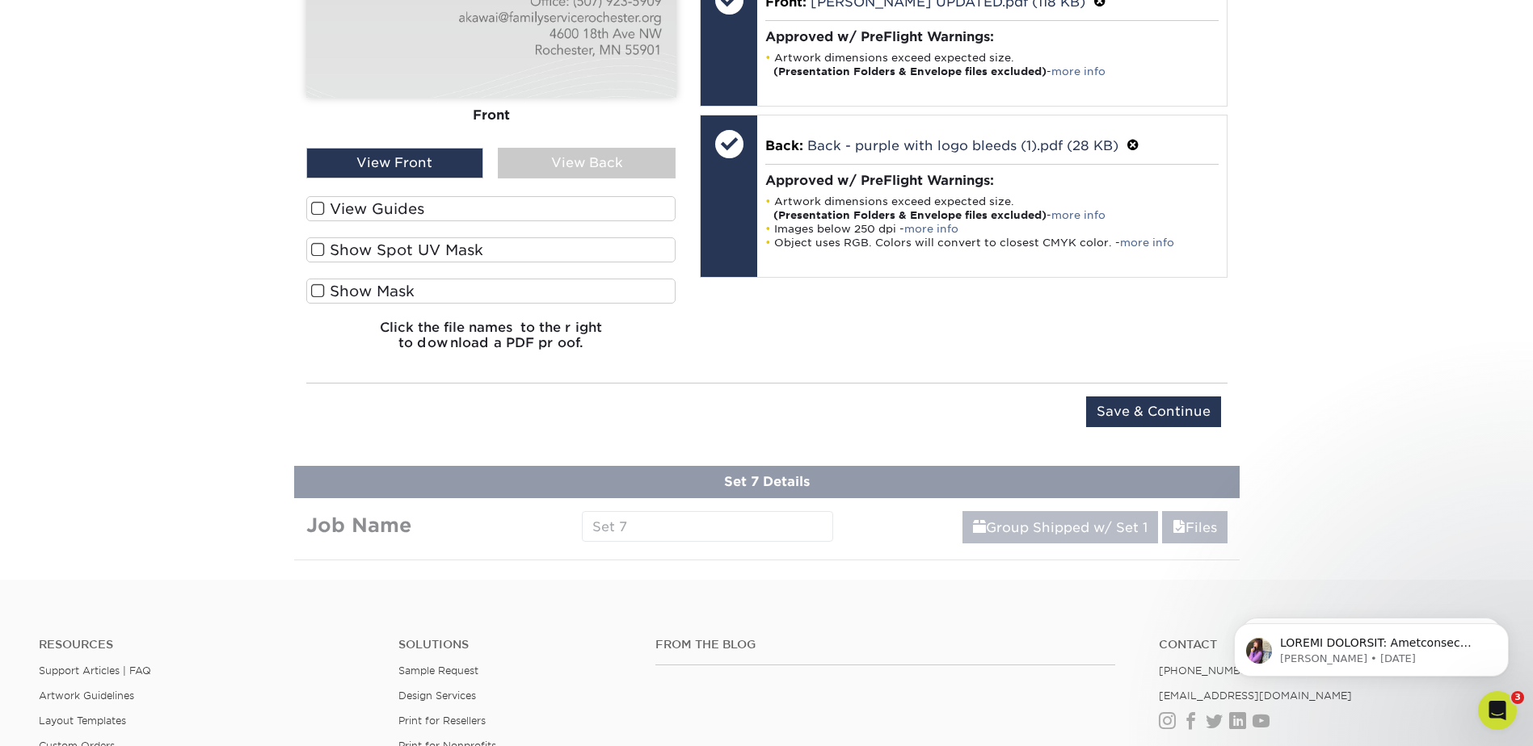
scroll to position [1995, 0]
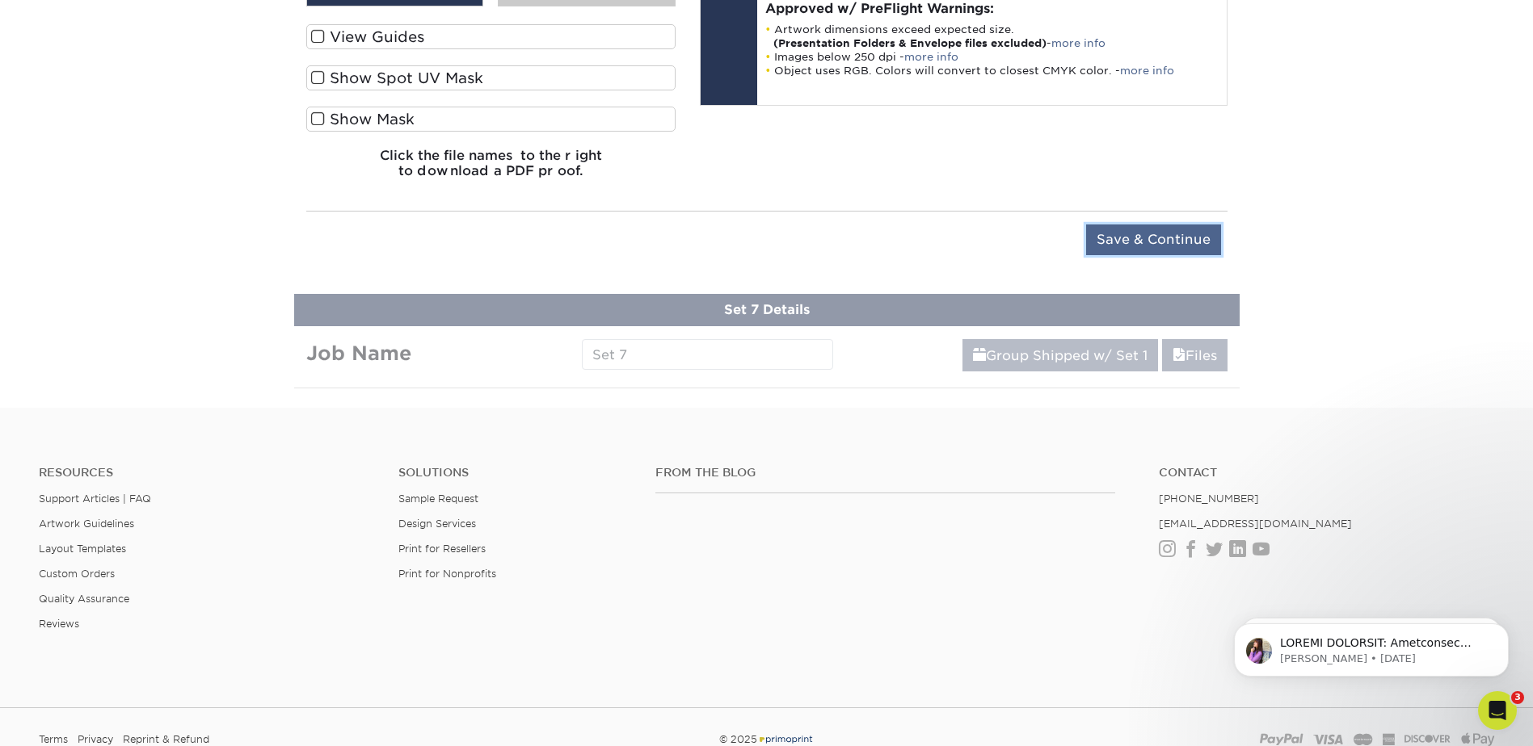
click at [1145, 238] on input "Save & Continue" at bounding box center [1153, 240] width 135 height 31
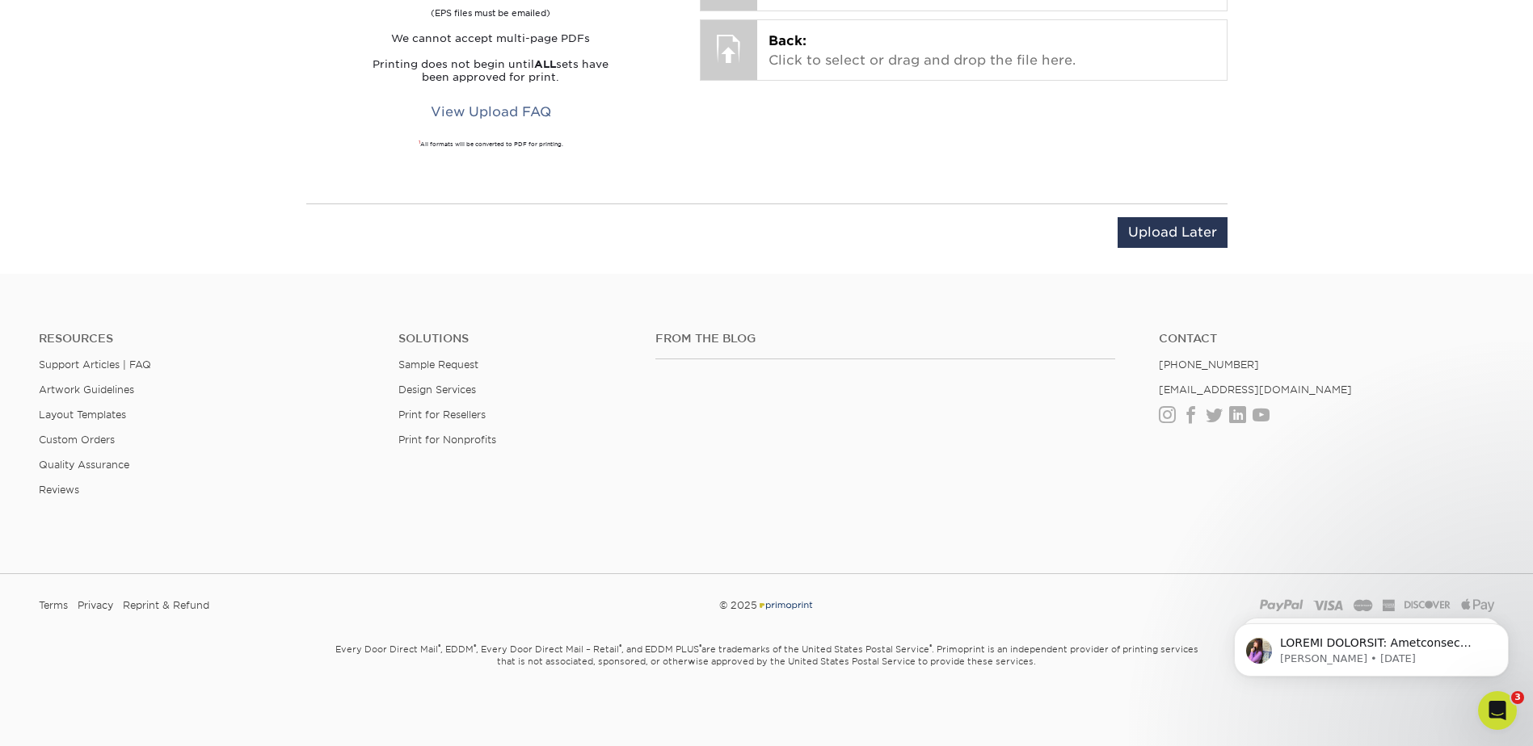
scroll to position [1405, 0]
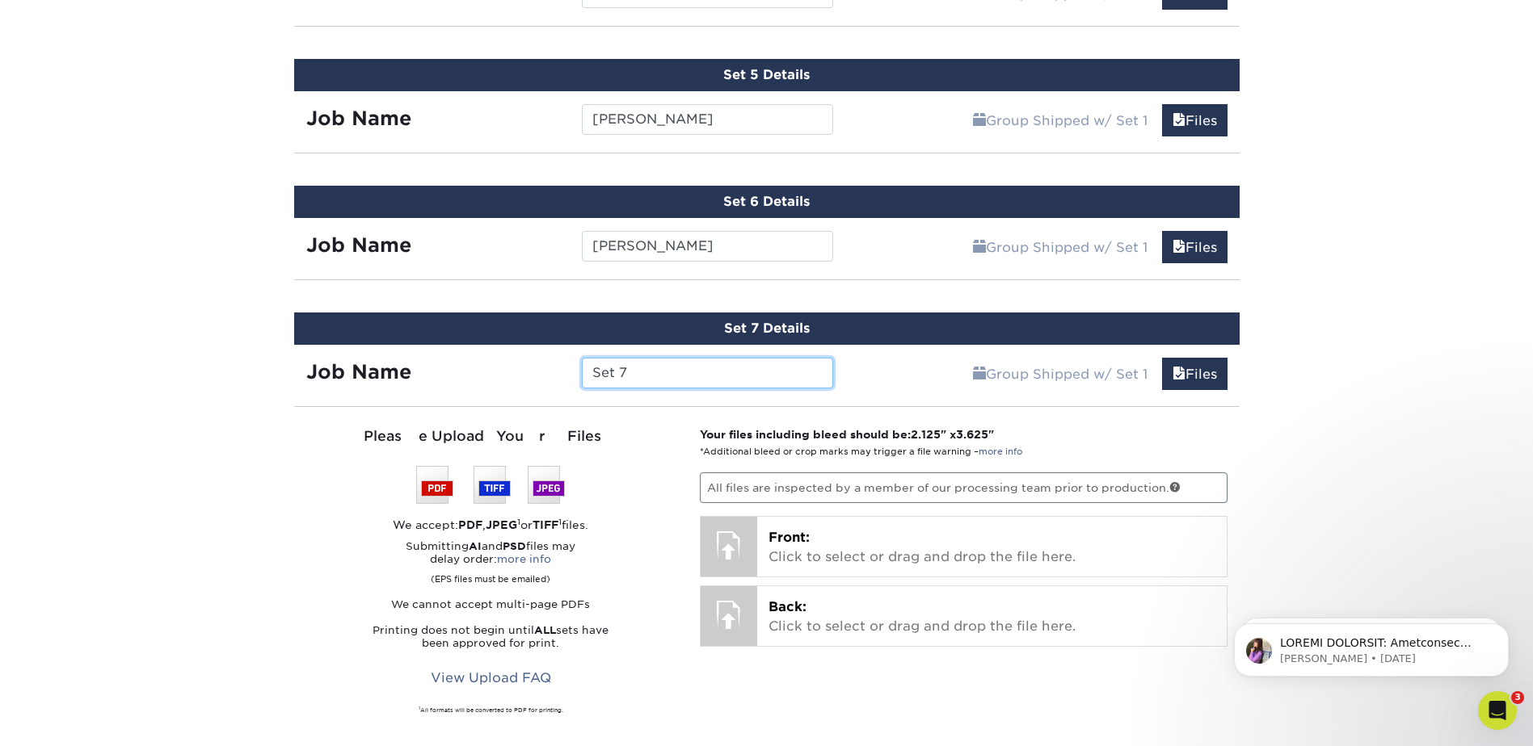
drag, startPoint x: 671, startPoint y: 375, endPoint x: 580, endPoint y: 381, distance: 90.7
click at [580, 381] on div "Set 7" at bounding box center [707, 373] width 275 height 31
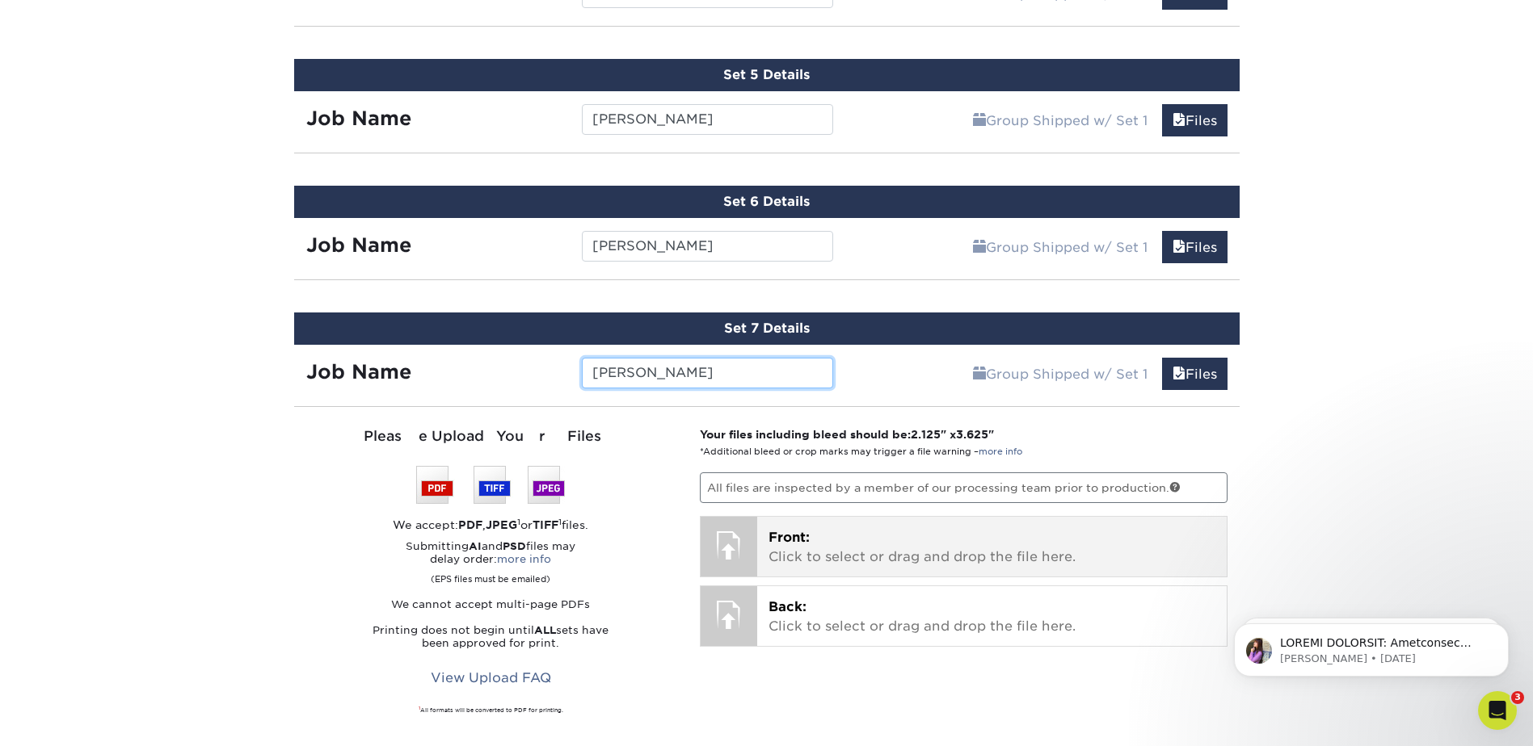
type input "[PERSON_NAME]"
click at [833, 545] on p "Front: Click to select or drag and drop the file here." at bounding box center [991, 547] width 447 height 39
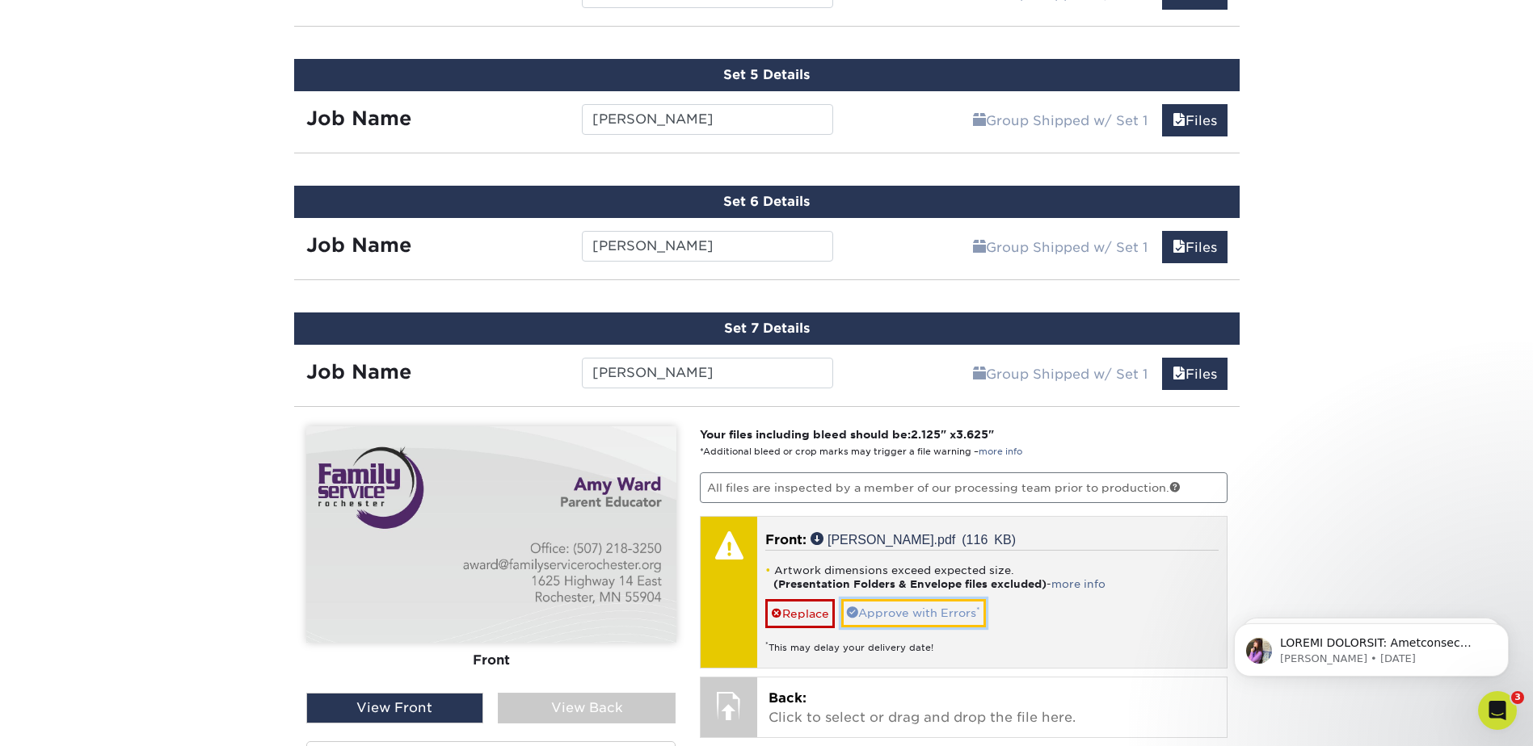
click at [959, 615] on link "Approve with Errors *" at bounding box center [913, 612] width 145 height 27
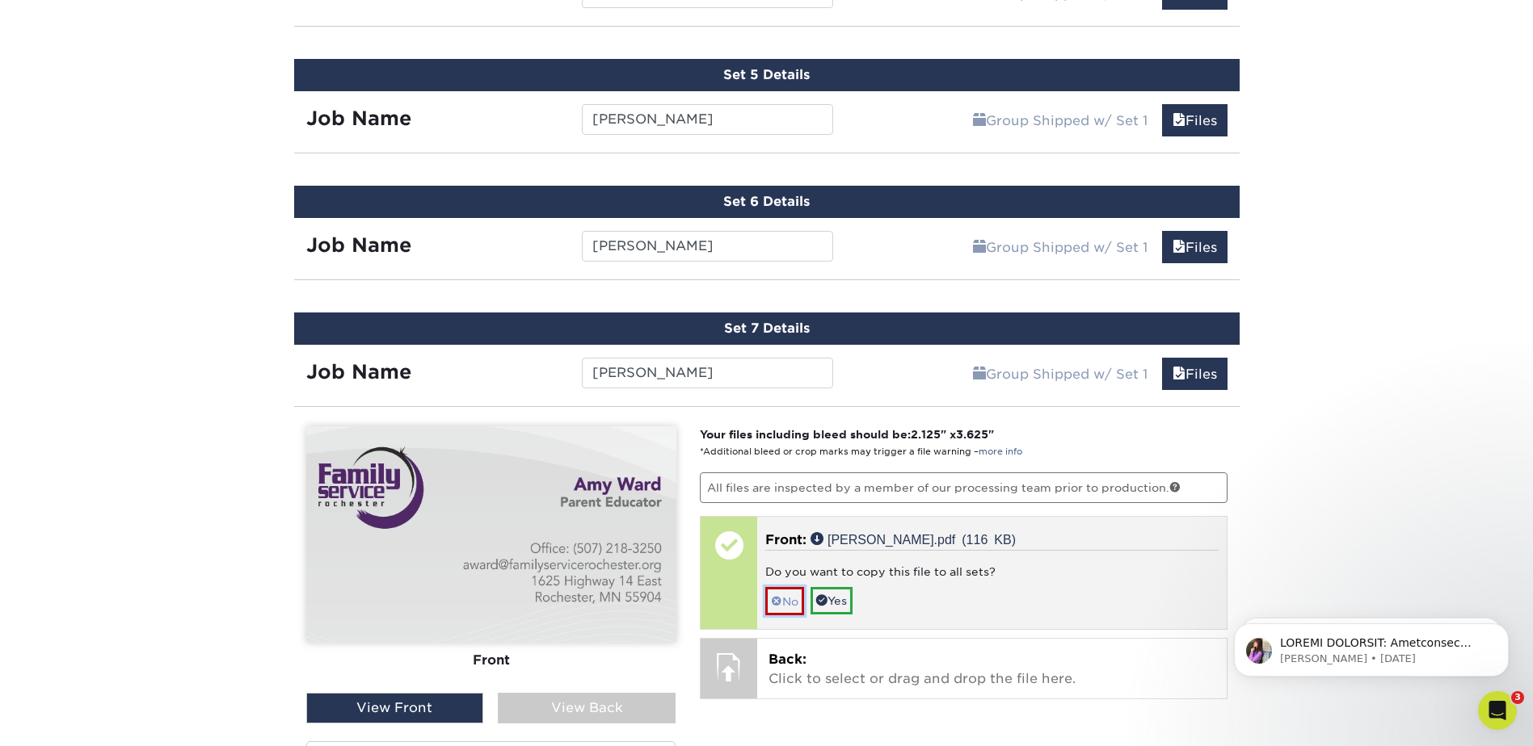
click at [780, 595] on link "No" at bounding box center [784, 601] width 39 height 28
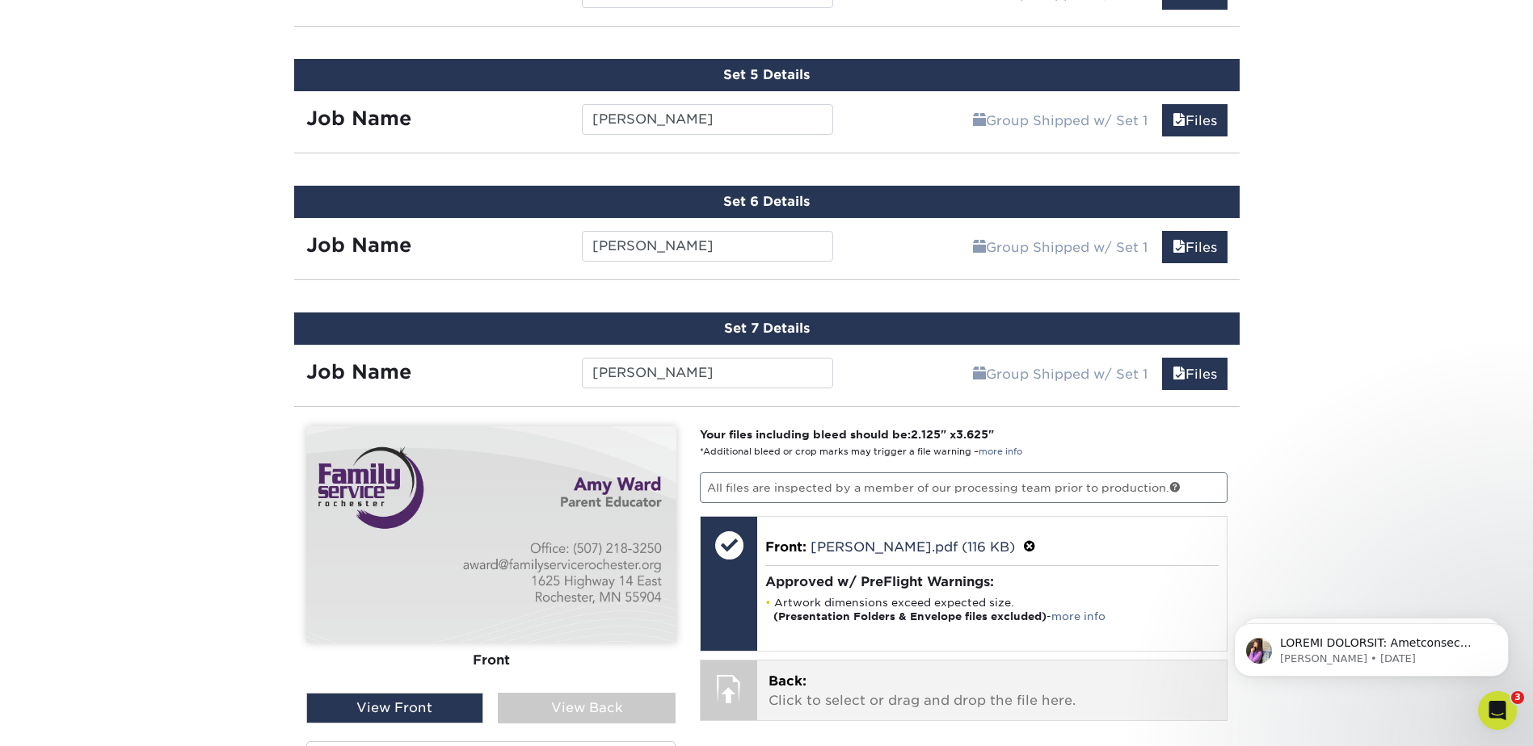
click at [789, 688] on span "Back:" at bounding box center [787, 681] width 38 height 15
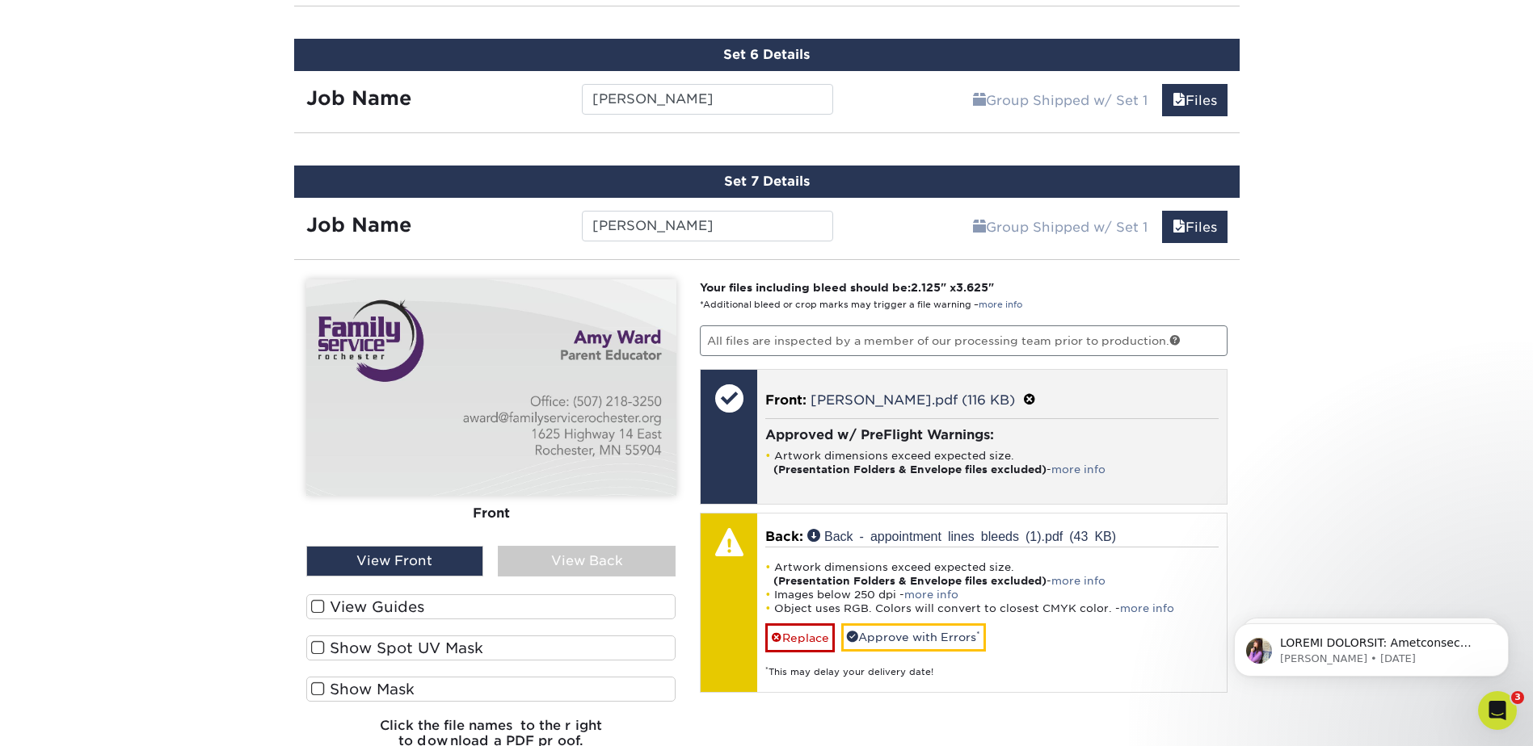
scroll to position [1566, 0]
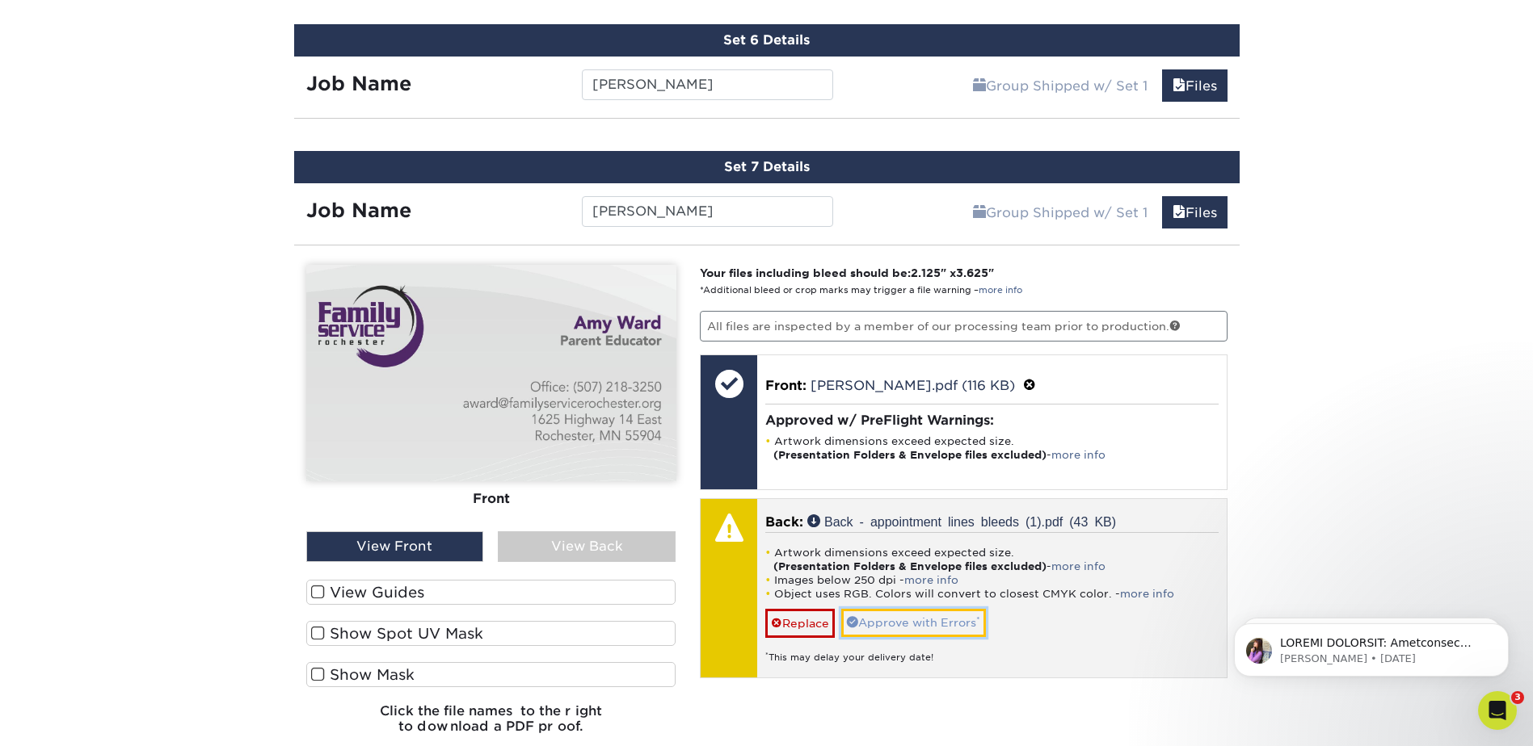
click at [902, 627] on link "Approve with Errors *" at bounding box center [913, 622] width 145 height 27
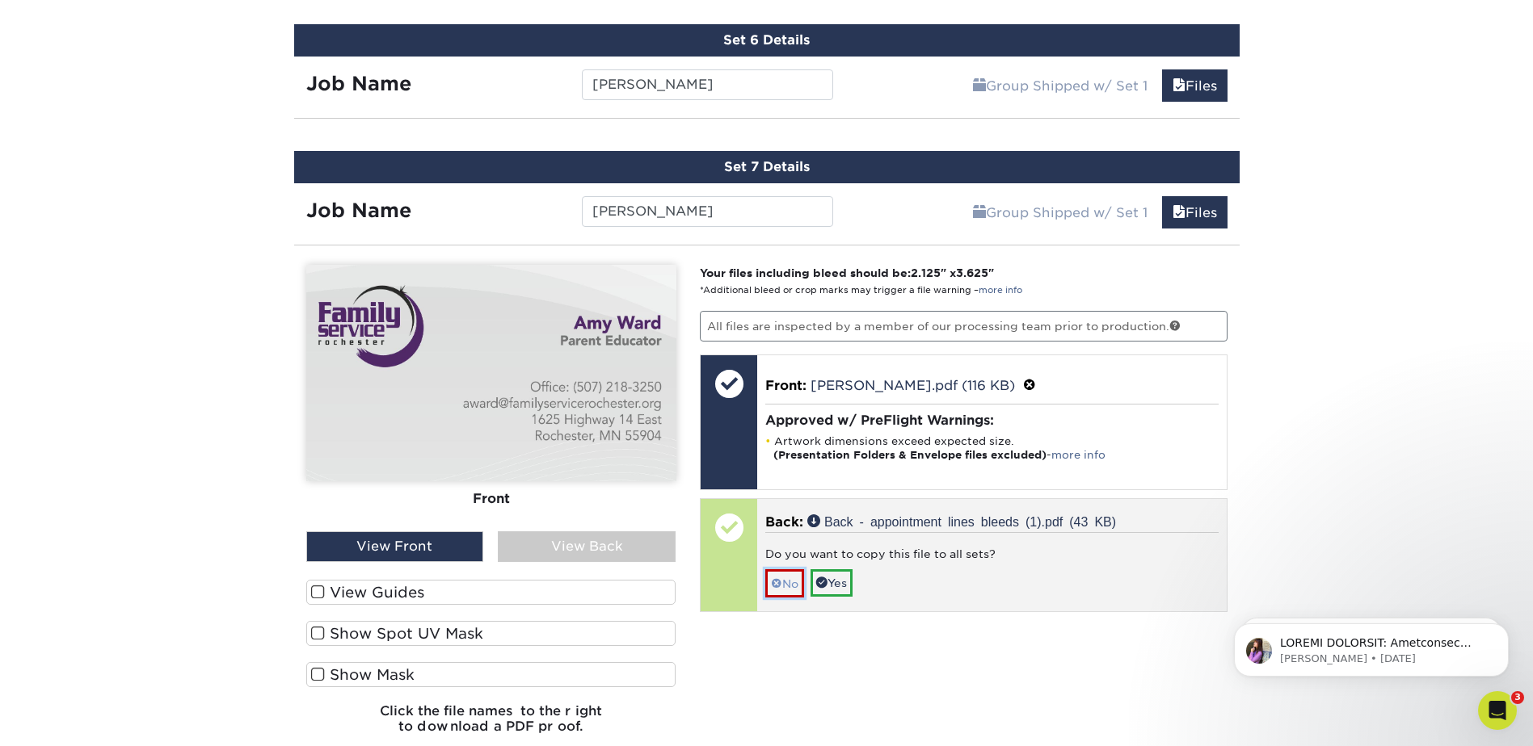
click at [776, 582] on span at bounding box center [776, 584] width 11 height 13
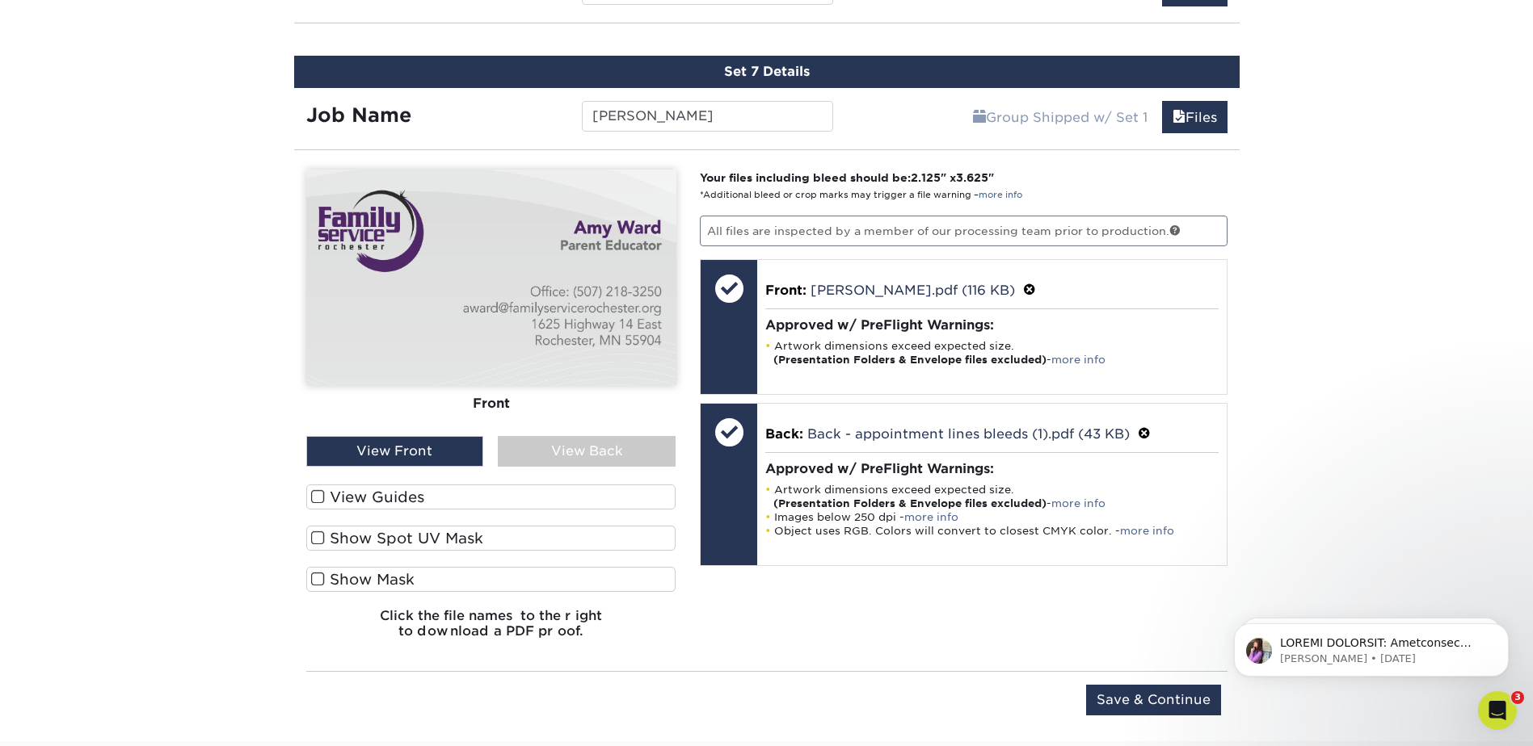
scroll to position [1809, 0]
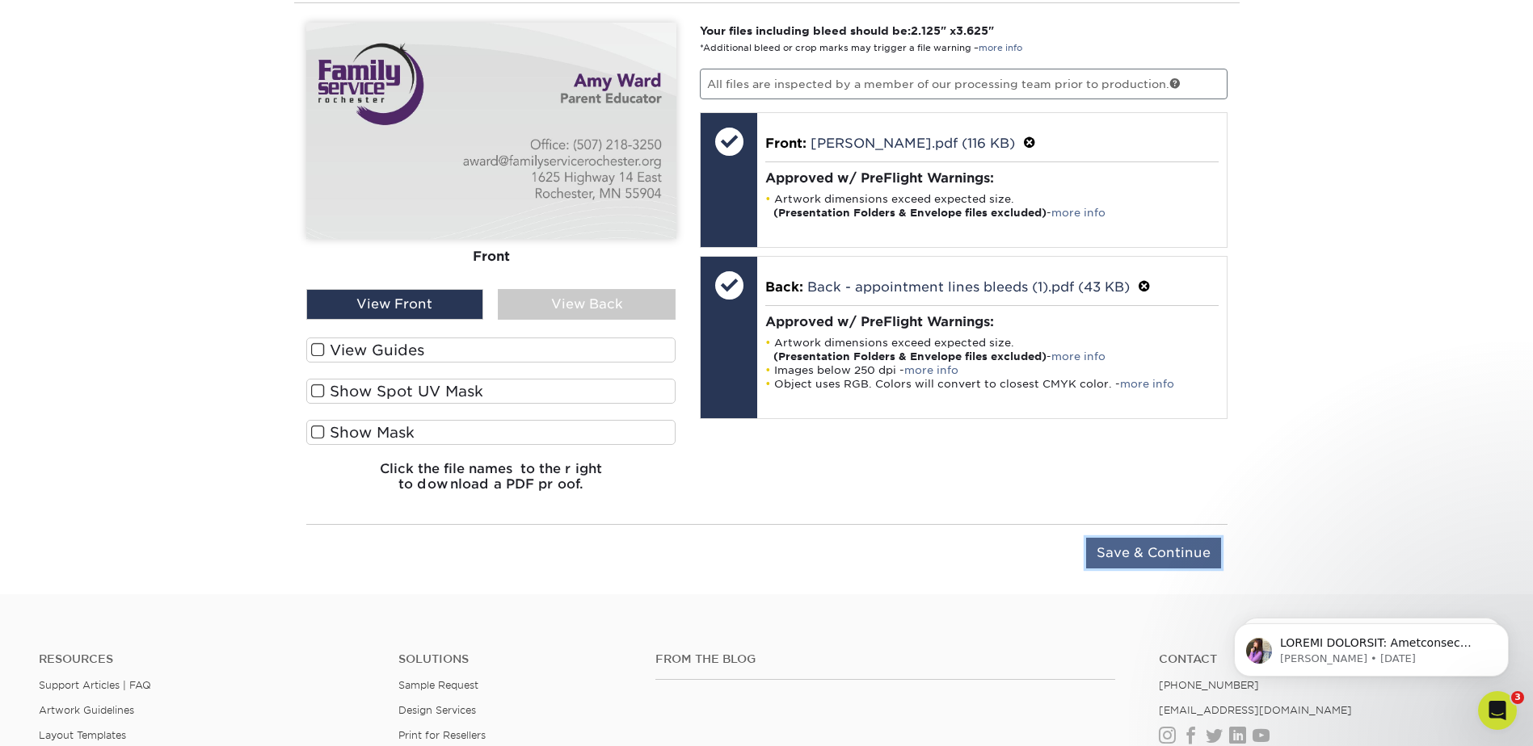
click at [1112, 558] on input "Save & Continue" at bounding box center [1153, 553] width 135 height 31
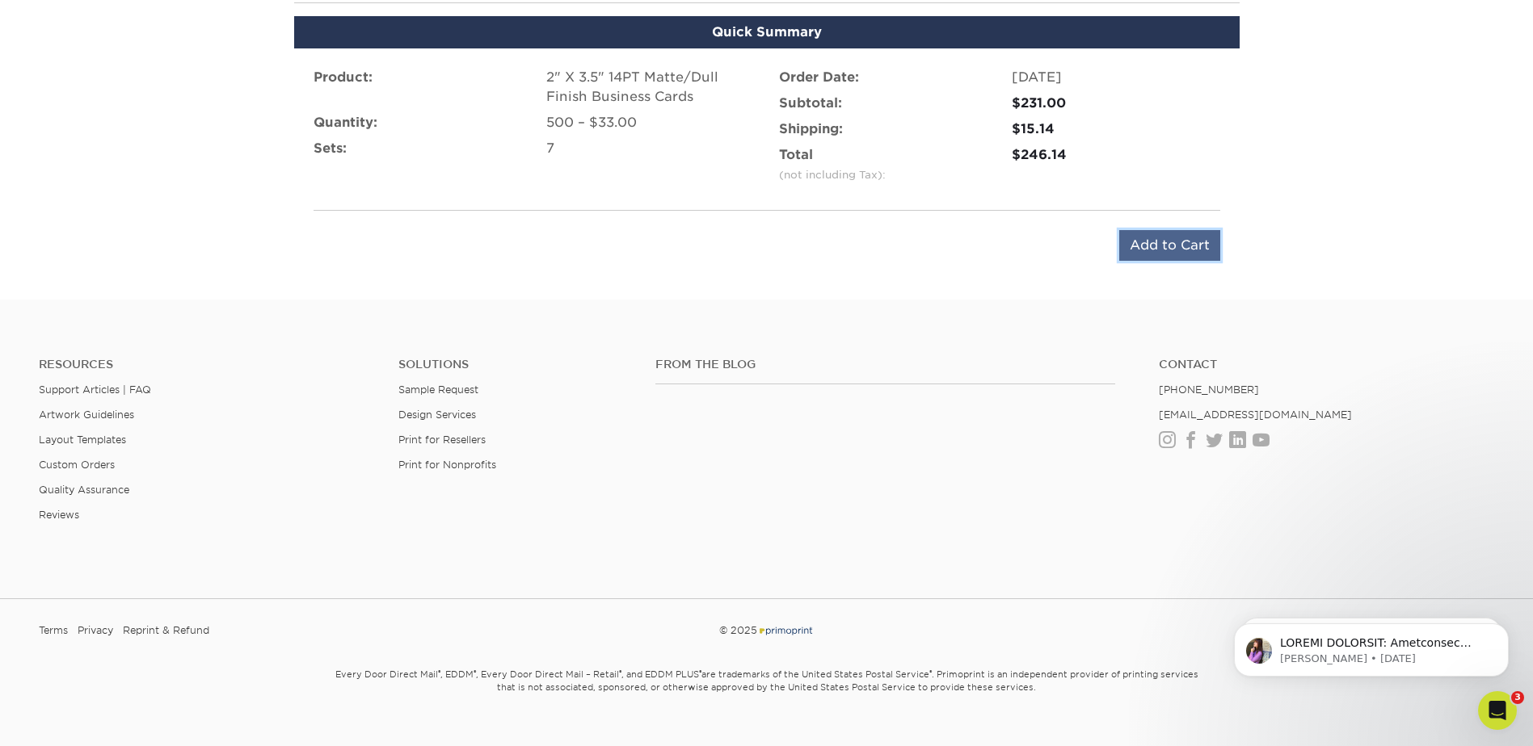
click at [1142, 246] on input "Add to Cart" at bounding box center [1169, 245] width 101 height 31
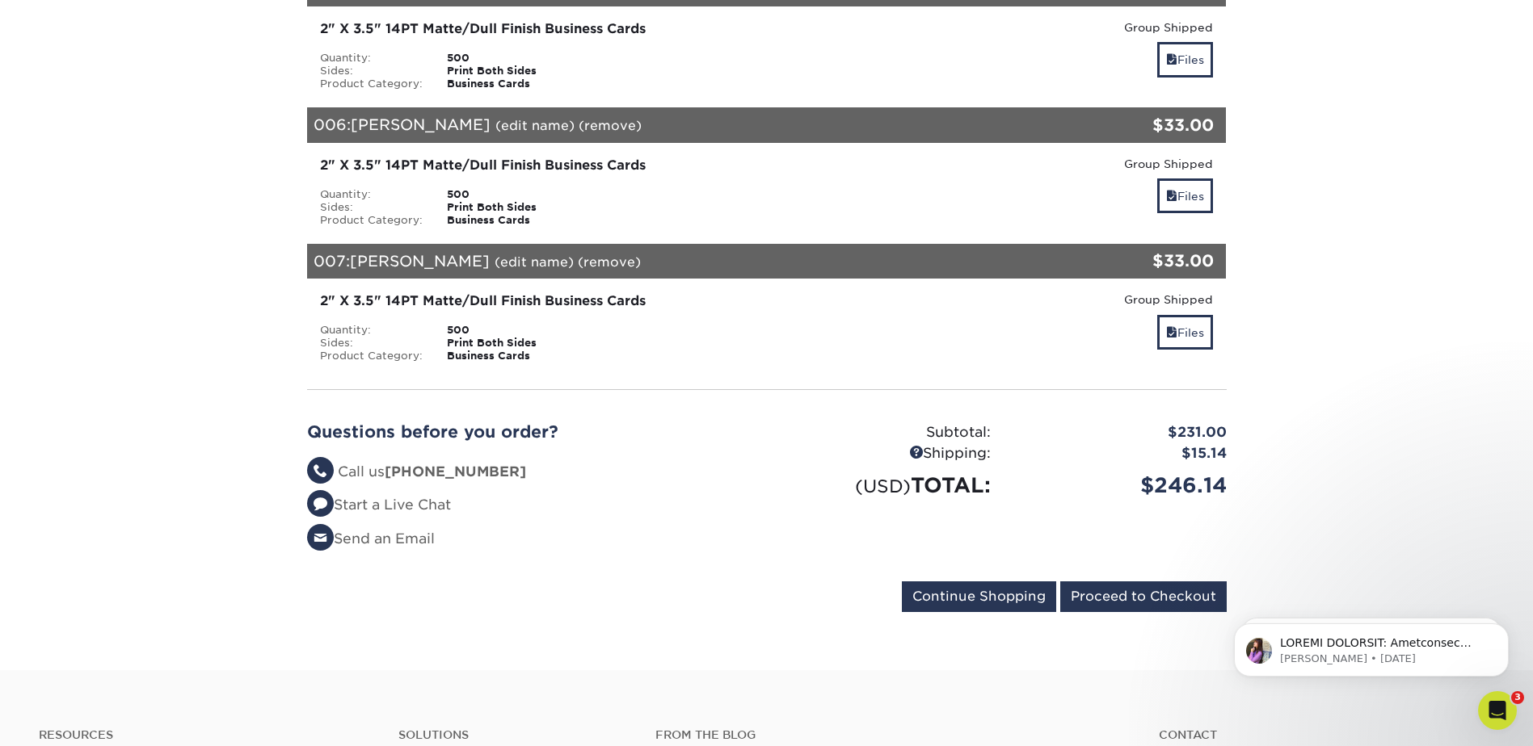
scroll to position [1050, 0]
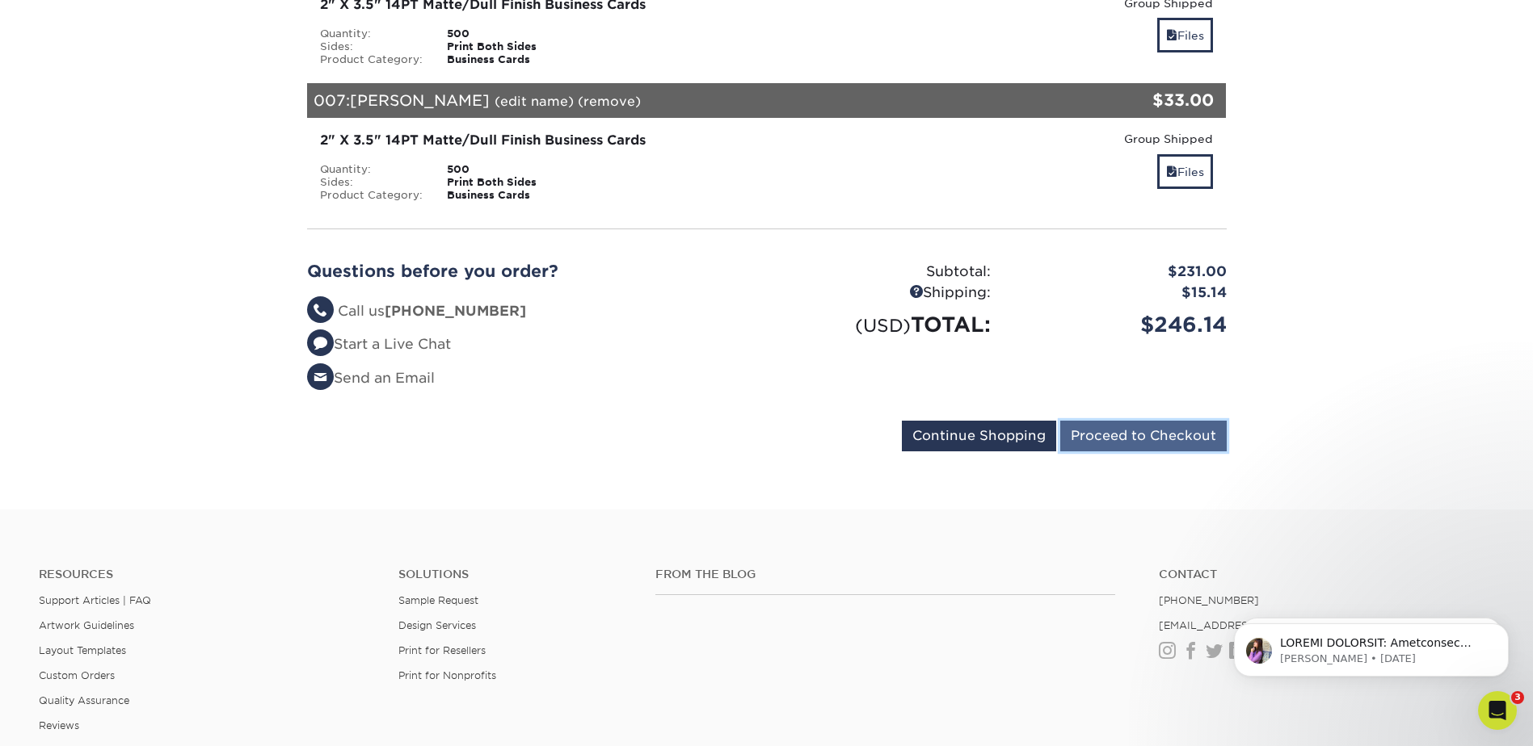
click at [1132, 434] on input "Proceed to Checkout" at bounding box center [1143, 436] width 166 height 31
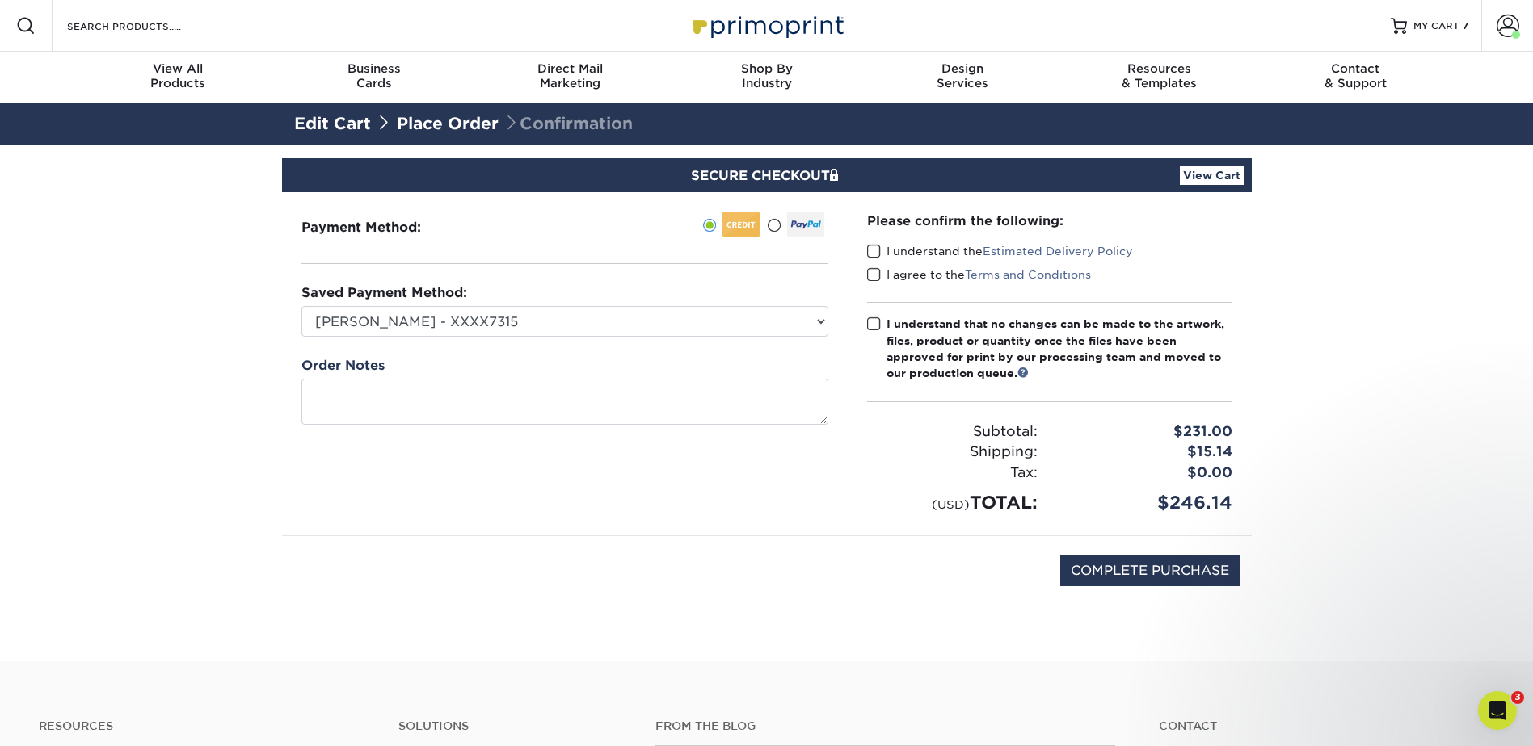
click at [877, 251] on span at bounding box center [874, 251] width 14 height 15
click at [0, 0] on input "I understand the Estimated Delivery Policy" at bounding box center [0, 0] width 0 height 0
click at [873, 279] on span at bounding box center [874, 274] width 14 height 15
click at [0, 0] on input "I agree to the Terms and Conditions" at bounding box center [0, 0] width 0 height 0
click at [871, 330] on span at bounding box center [874, 324] width 14 height 15
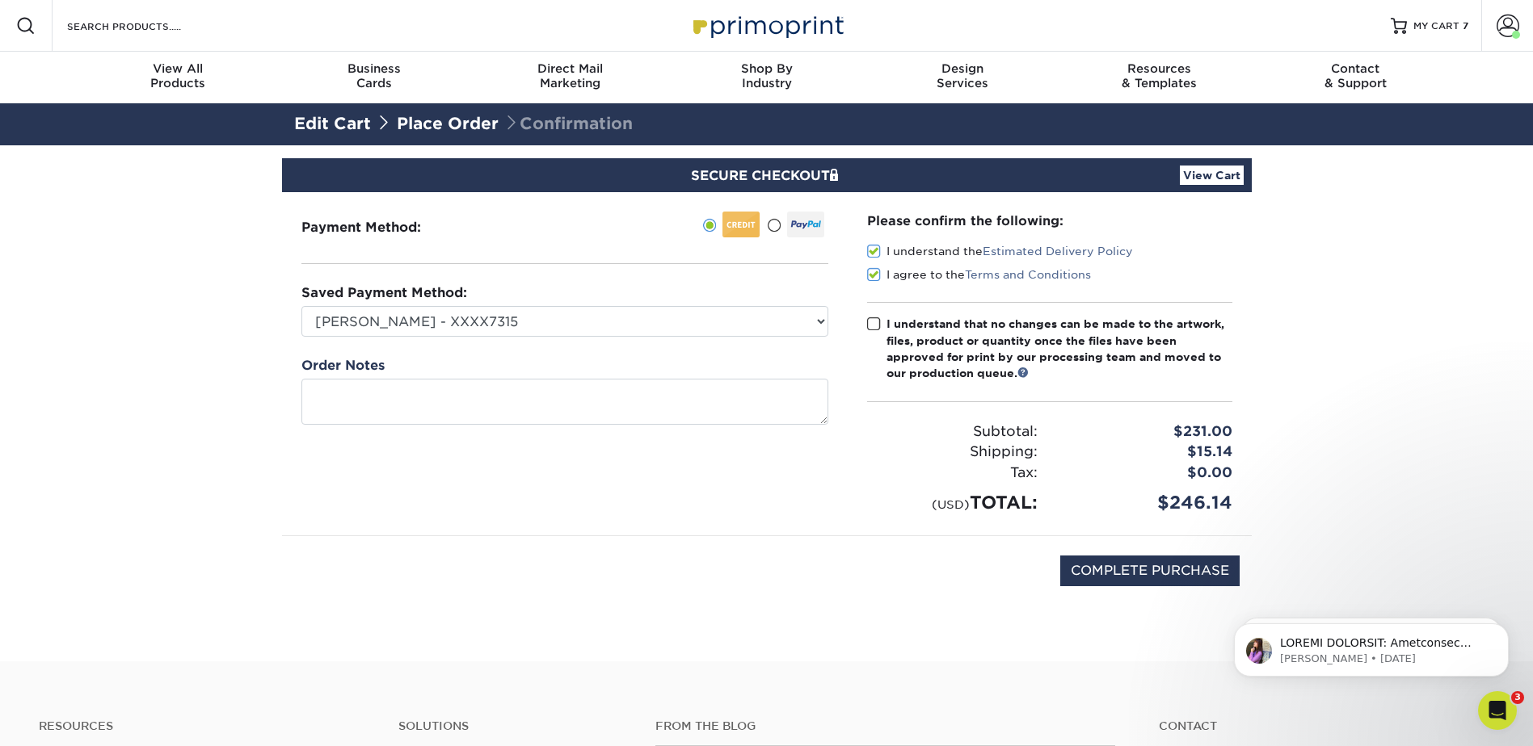
click at [0, 0] on input "I understand that no changes can be made to the artwork, files, product or quan…" at bounding box center [0, 0] width 0 height 0
click at [1086, 576] on input "COMPLETE PURCHASE" at bounding box center [1149, 571] width 179 height 31
type input "PROCESSING, PLEASE WAIT..."
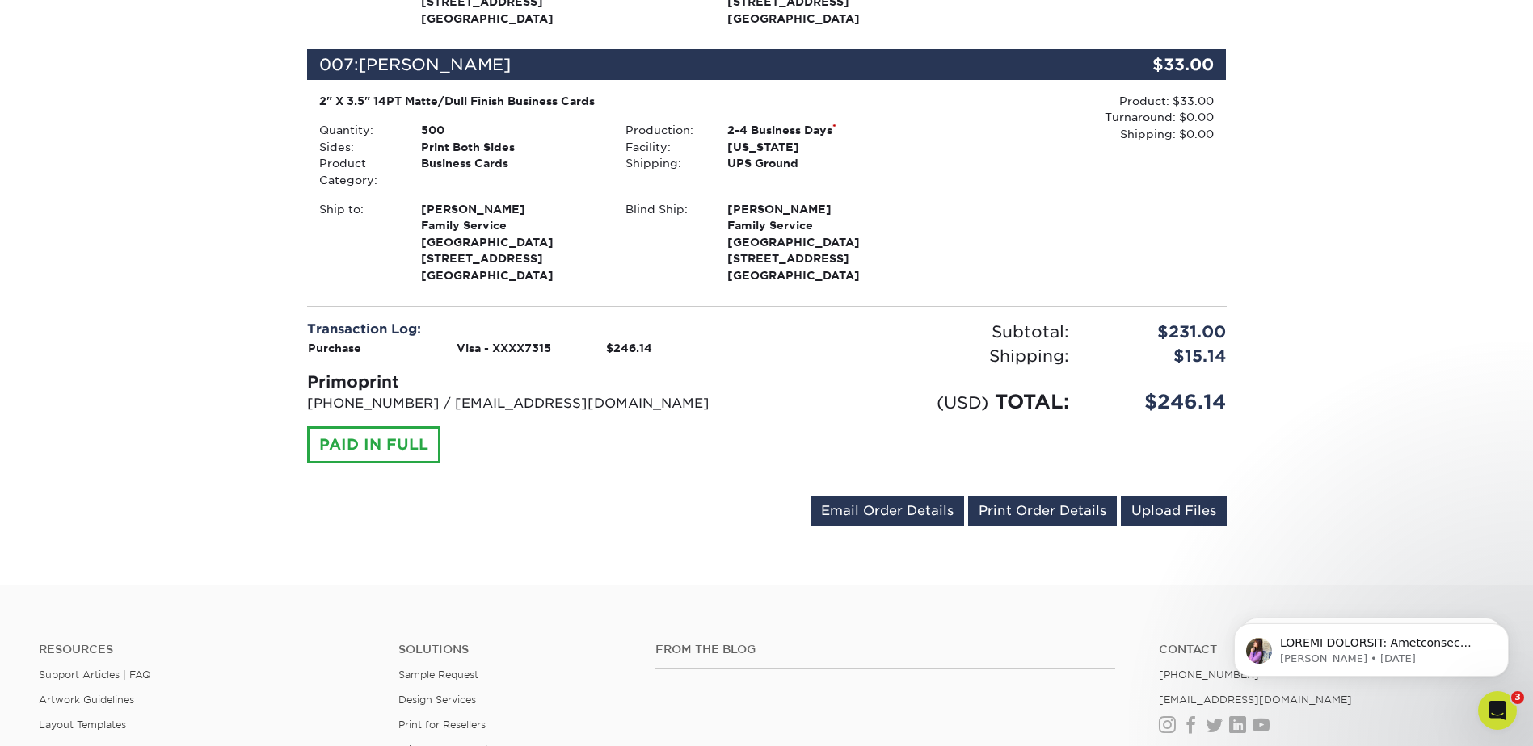
scroll to position [1939, 0]
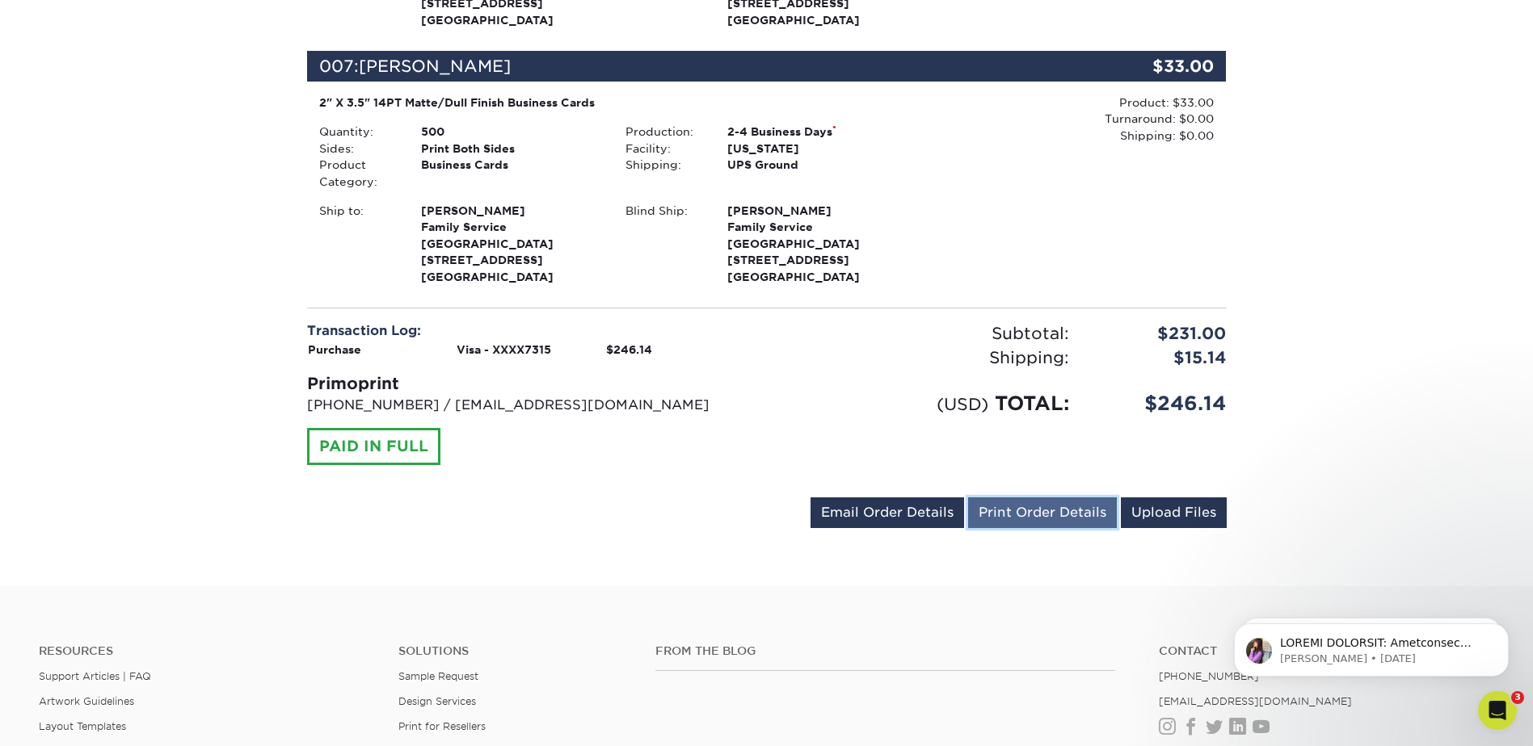
click at [1037, 498] on link "Print Order Details" at bounding box center [1042, 513] width 149 height 31
